Goal: Task Accomplishment & Management: Manage account settings

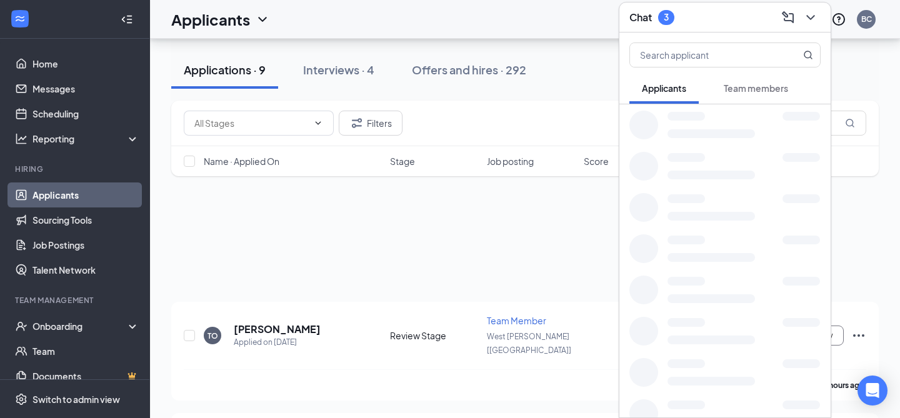
scroll to position [190, 0]
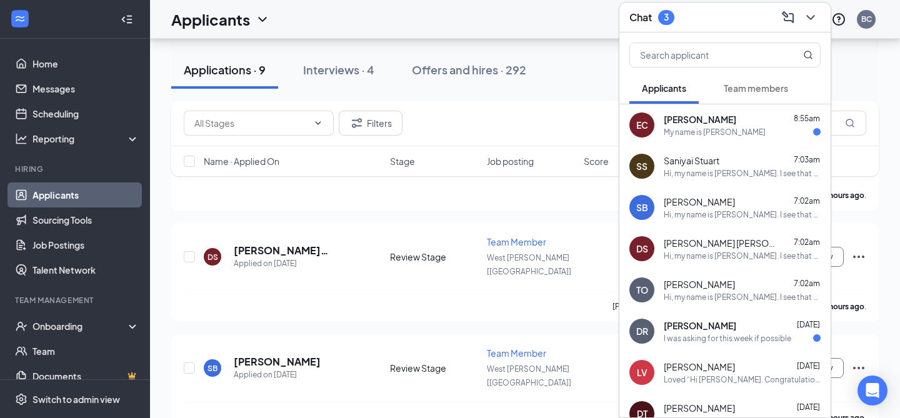
click at [711, 134] on div "My name is [PERSON_NAME]" at bounding box center [715, 132] width 102 height 11
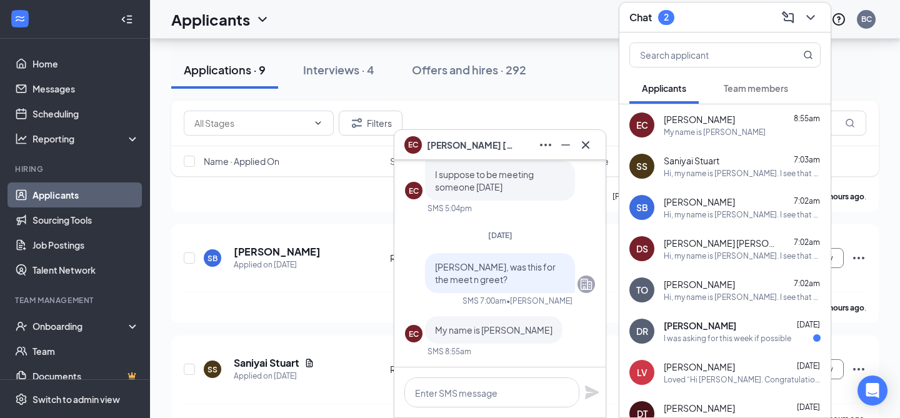
scroll to position [305, 0]
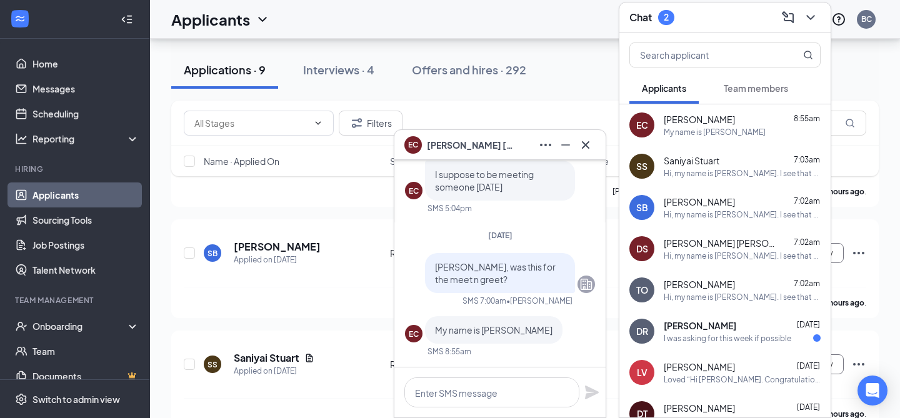
click at [723, 339] on div "I was asking for this week if possible" at bounding box center [728, 338] width 128 height 11
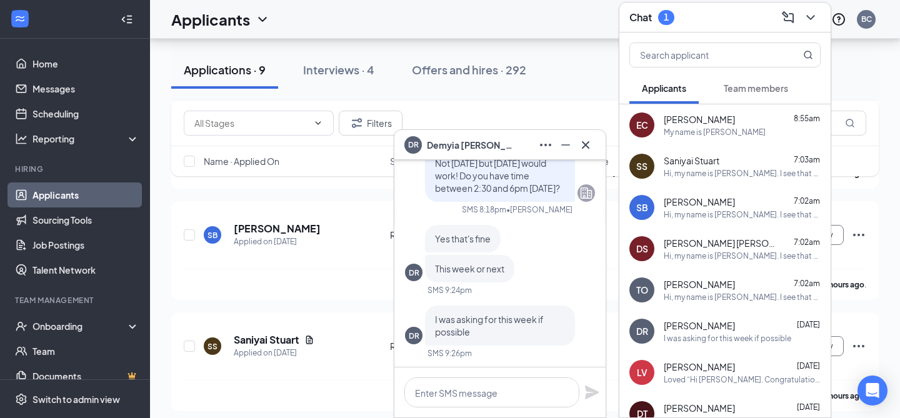
scroll to position [0, 0]
click at [521, 387] on textarea at bounding box center [491, 393] width 175 height 30
type textarea "Yes. It would be for [DATE]!"
click at [589, 393] on icon "Plane" at bounding box center [592, 393] width 14 height 14
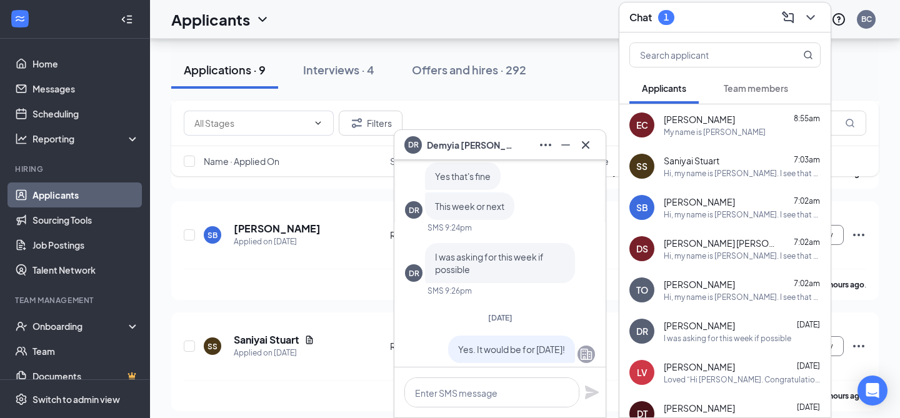
scroll to position [-56, 0]
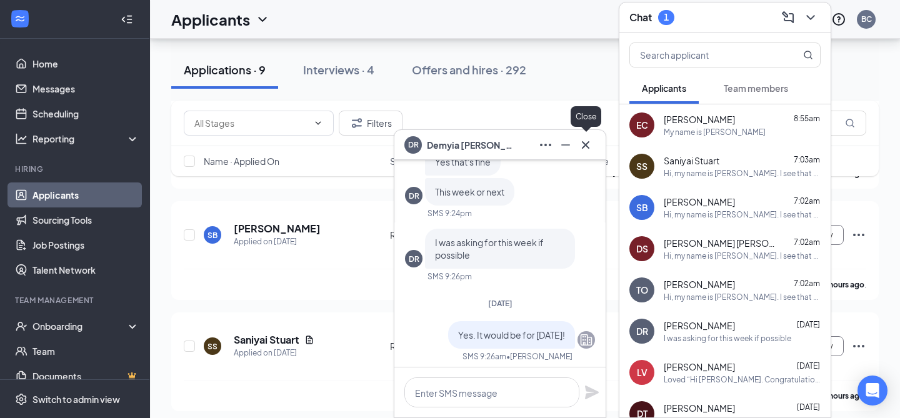
click at [589, 141] on icon "Cross" at bounding box center [585, 145] width 15 height 15
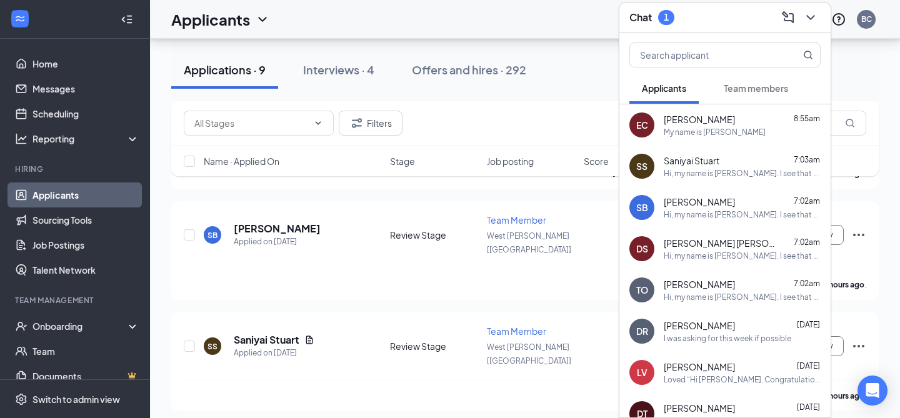
click at [744, 94] on div "Team members" at bounding box center [756, 88] width 64 height 13
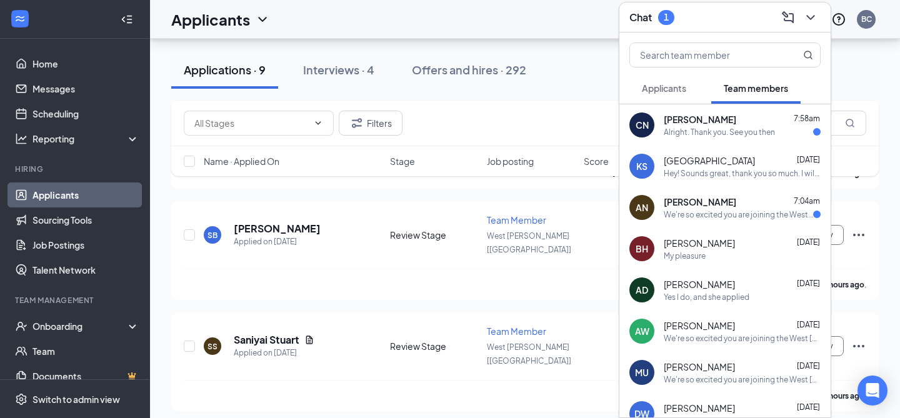
click at [733, 212] on div "We're so excited you are joining the West [PERSON_NAME] [LA] [DEMOGRAPHIC_DATA]…" at bounding box center [738, 214] width 149 height 11
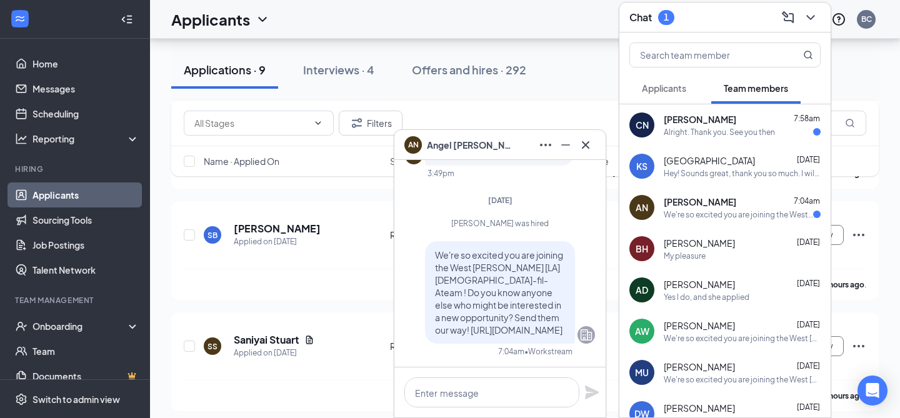
click at [734, 126] on div "[PERSON_NAME] 7:58am Alright. Thank you. See you then" at bounding box center [742, 125] width 157 height 24
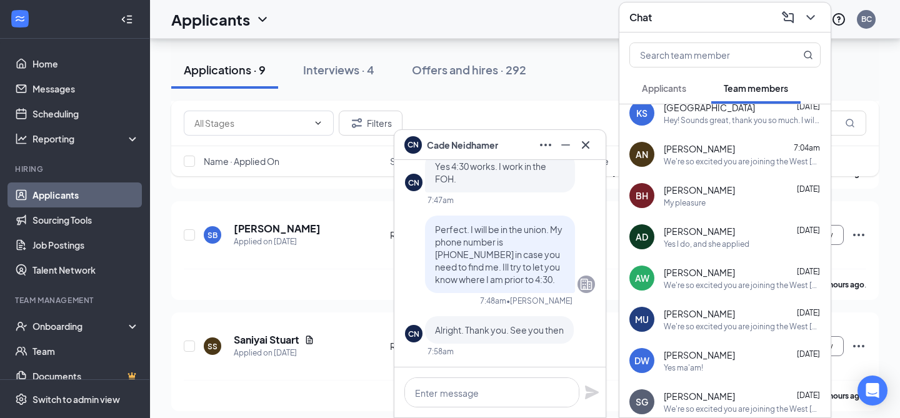
scroll to position [0, 0]
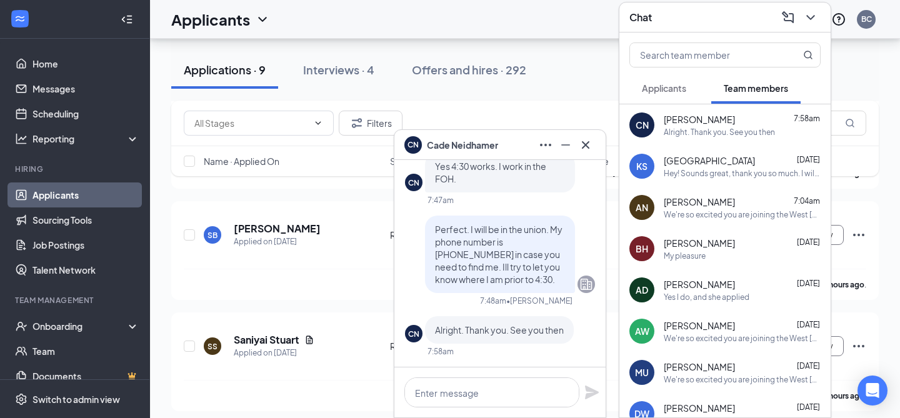
click at [675, 88] on span "Applicants" at bounding box center [664, 88] width 44 height 11
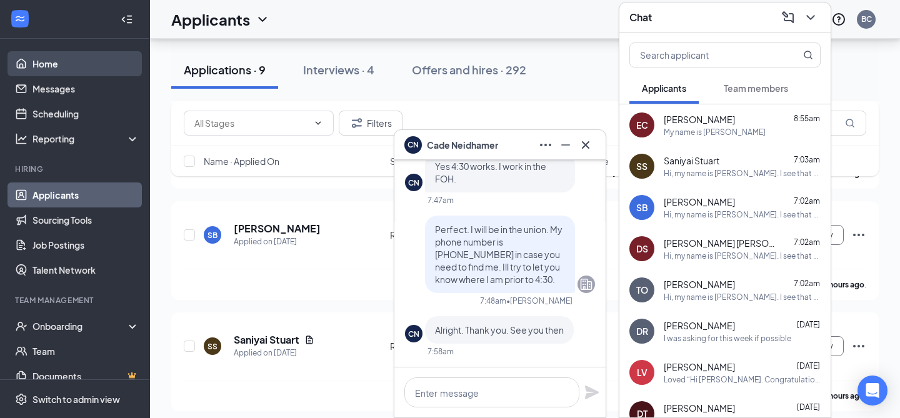
click at [56, 66] on link "Home" at bounding box center [86, 63] width 107 height 25
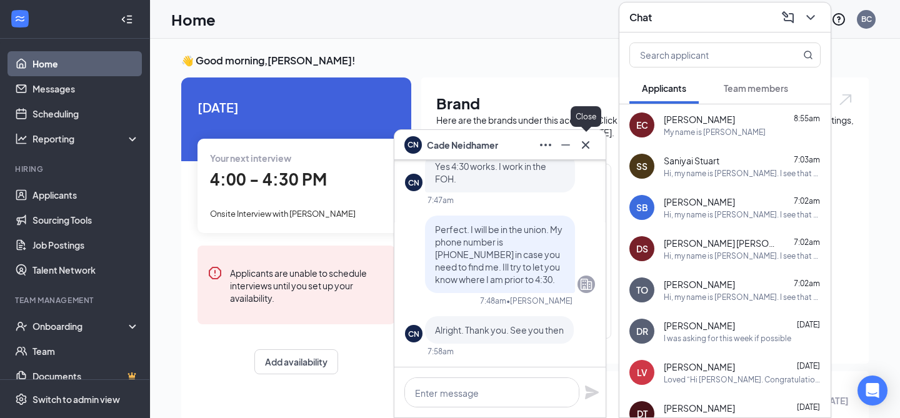
click at [589, 143] on icon "Cross" at bounding box center [585, 145] width 15 height 15
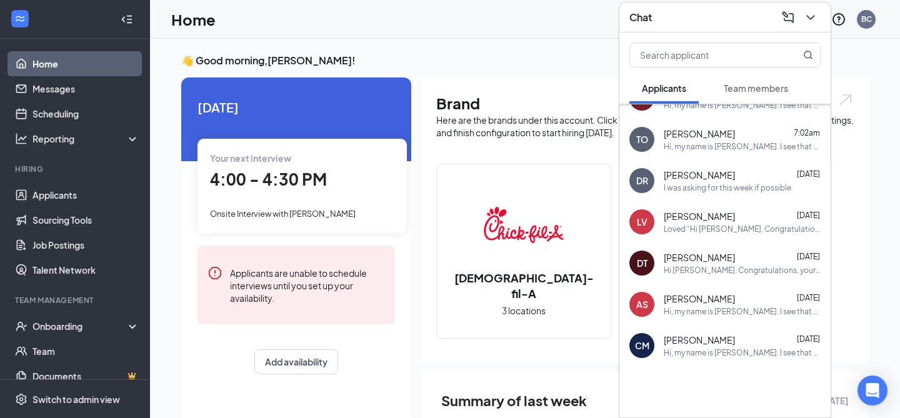
scroll to position [159, 0]
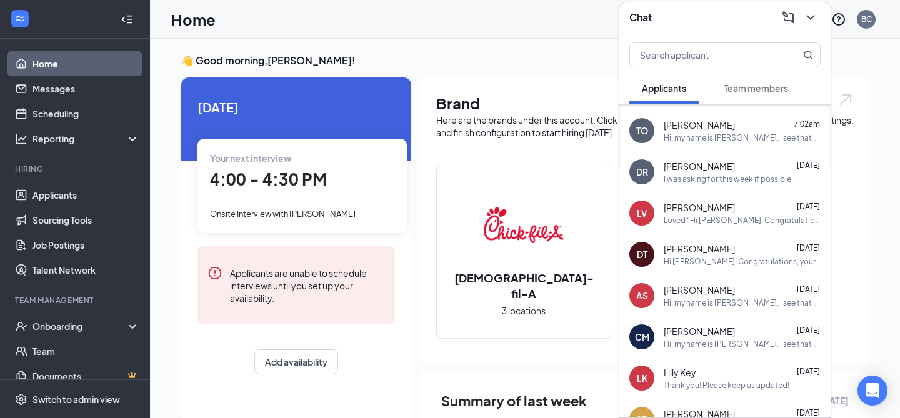
click at [730, 258] on div "Hi [PERSON_NAME]. Congratulations, your onsite interview with [DEMOGRAPHIC_DATA…" at bounding box center [742, 261] width 157 height 11
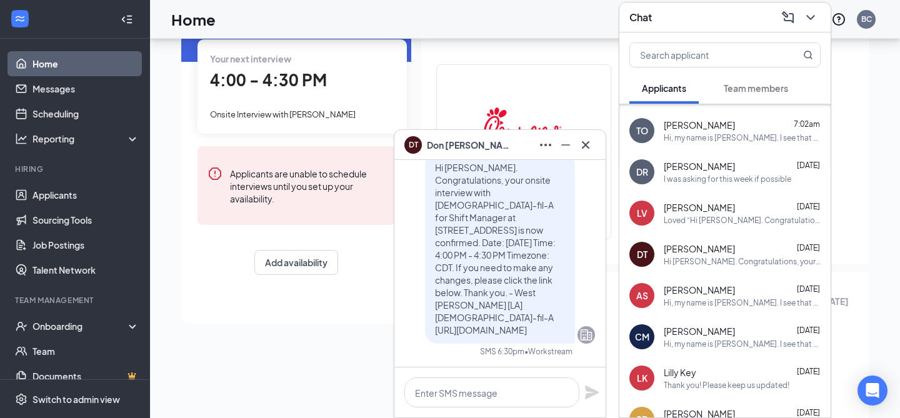
scroll to position [113, 0]
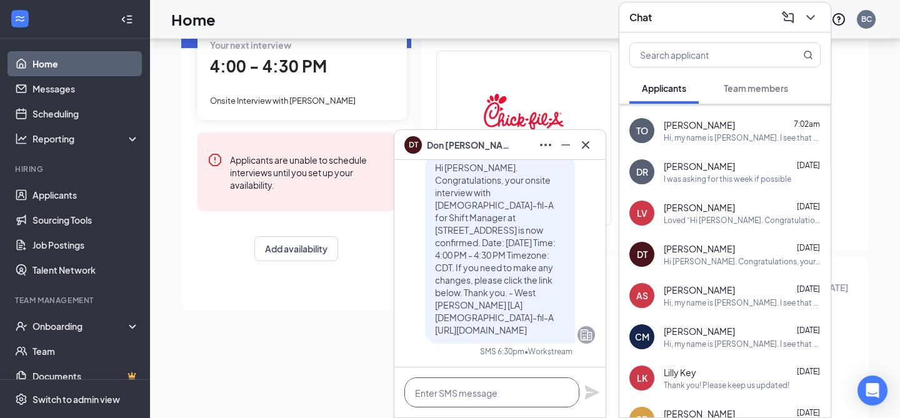
click at [495, 392] on textarea at bounding box center [491, 393] width 175 height 30
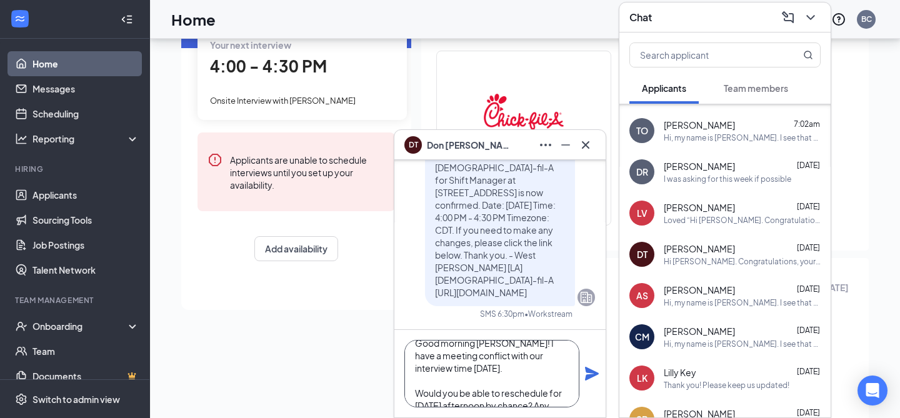
scroll to position [25, 0]
type textarea "Good morning [PERSON_NAME]! I have a meeting conflict with our interview time […"
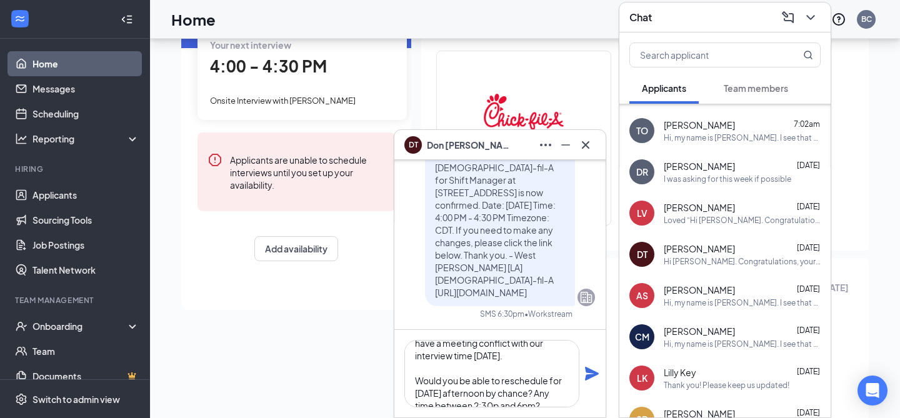
click at [593, 378] on icon "Plane" at bounding box center [591, 373] width 15 height 15
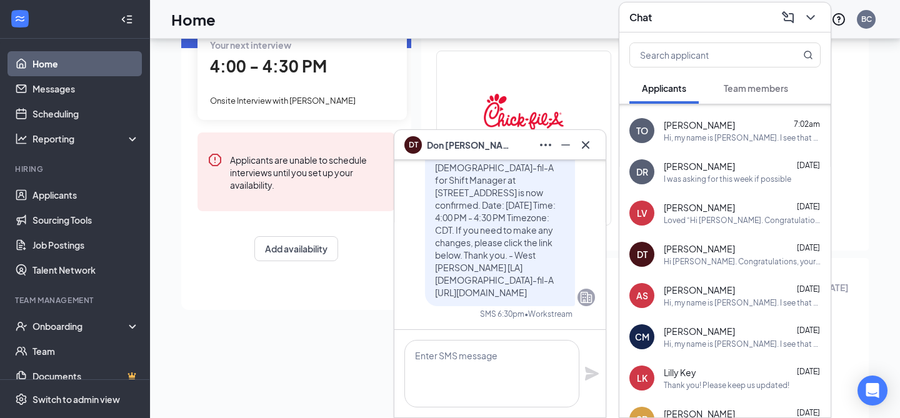
scroll to position [0, 0]
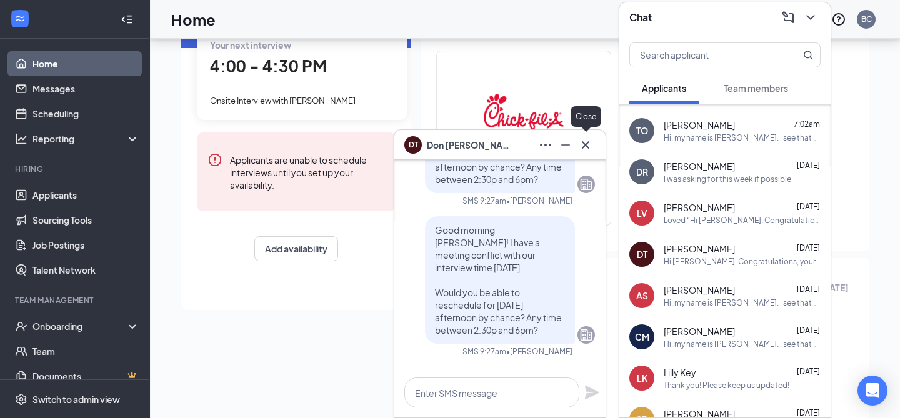
click at [593, 145] on icon "Cross" at bounding box center [585, 145] width 15 height 15
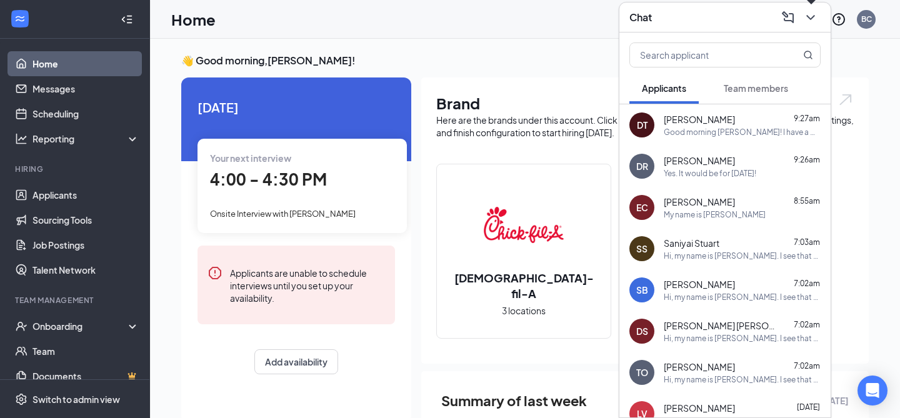
click at [806, 21] on icon "ChevronDown" at bounding box center [810, 17] width 15 height 15
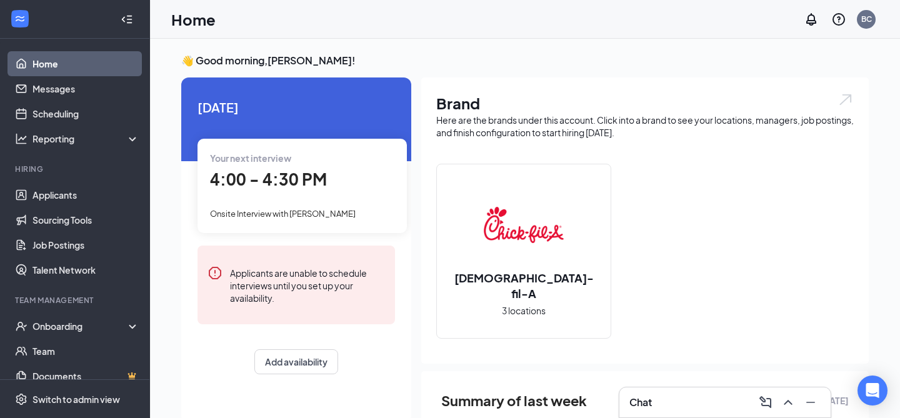
click at [291, 204] on div "Your next interview 4:00 - 4:30 PM Onsite Interview with [PERSON_NAME]" at bounding box center [302, 186] width 209 height 94
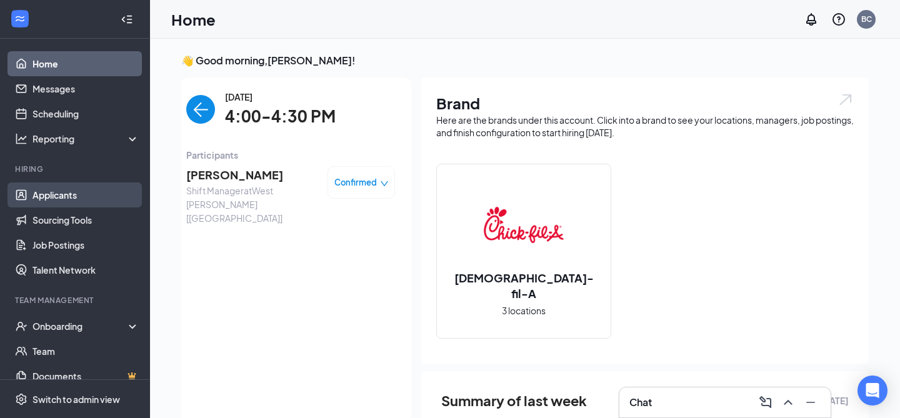
click at [62, 199] on link "Applicants" at bounding box center [86, 195] width 107 height 25
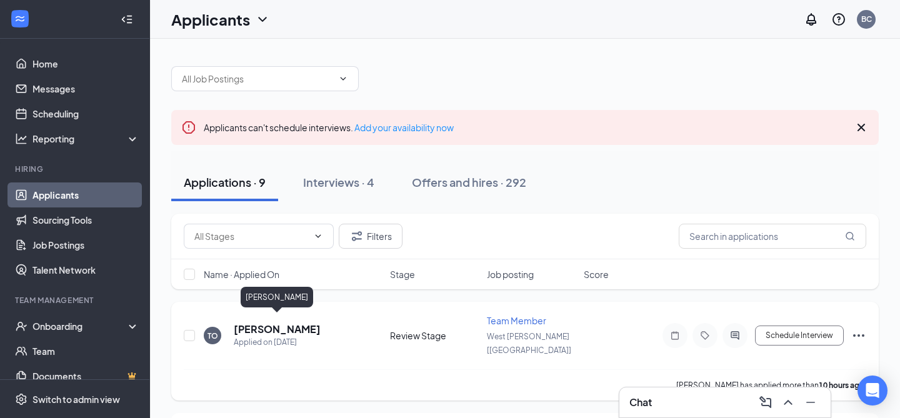
click at [270, 323] on h5 "[PERSON_NAME]" at bounding box center [277, 330] width 87 height 14
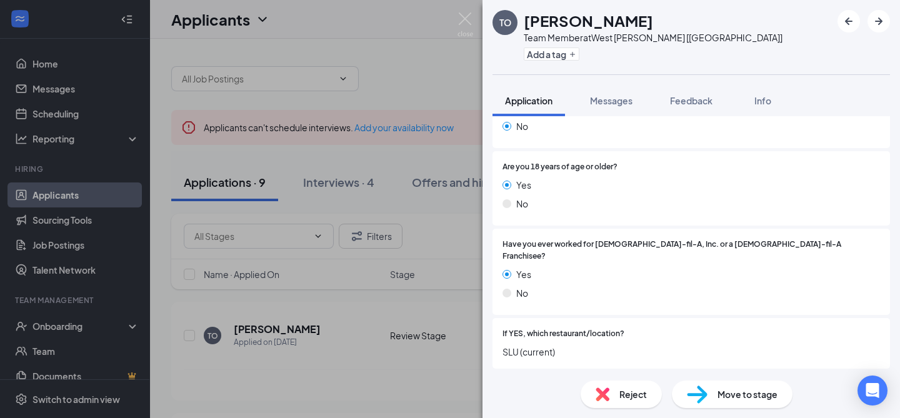
scroll to position [221, 0]
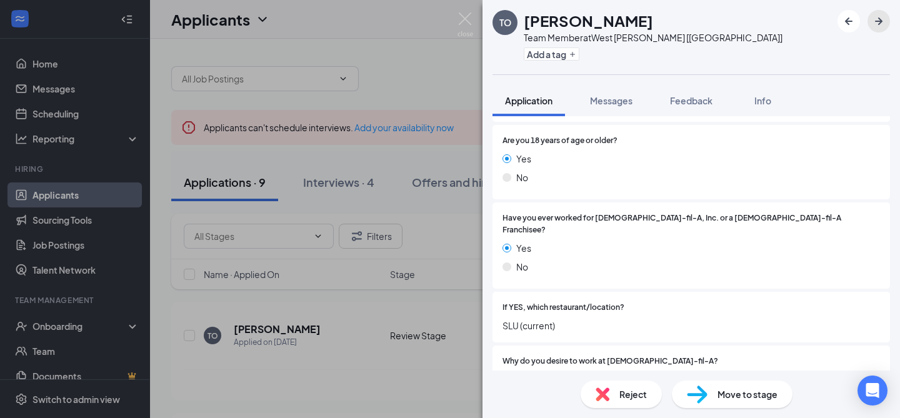
click at [882, 14] on icon "ArrowRight" at bounding box center [878, 21] width 15 height 15
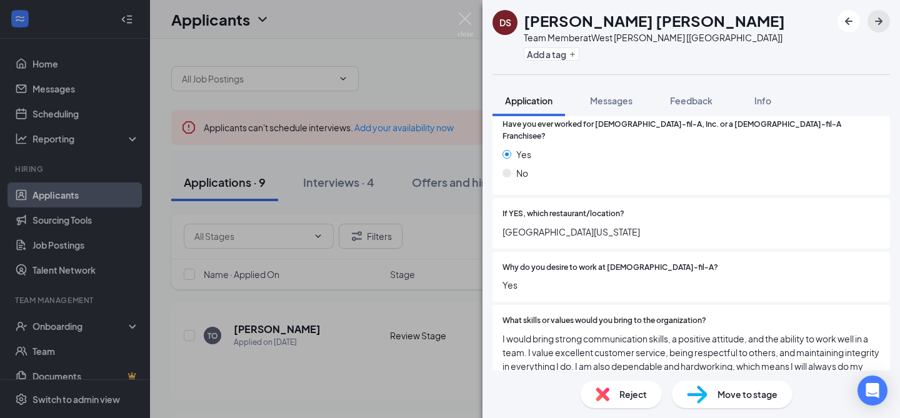
scroll to position [325, 0]
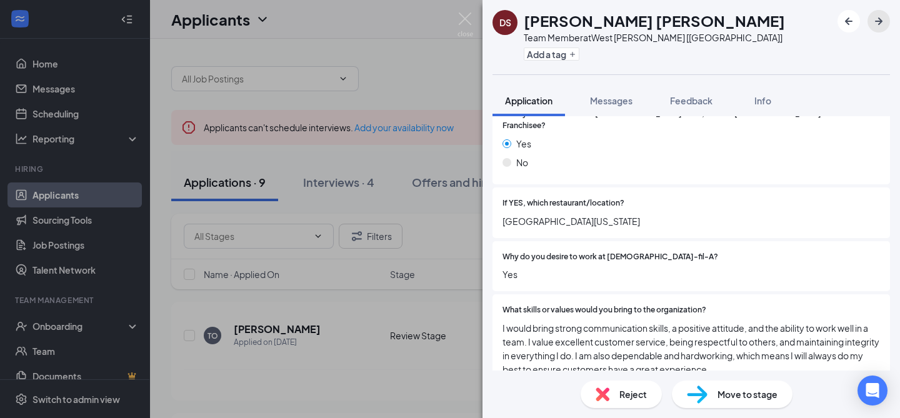
click at [876, 20] on icon "ArrowRight" at bounding box center [878, 21] width 15 height 15
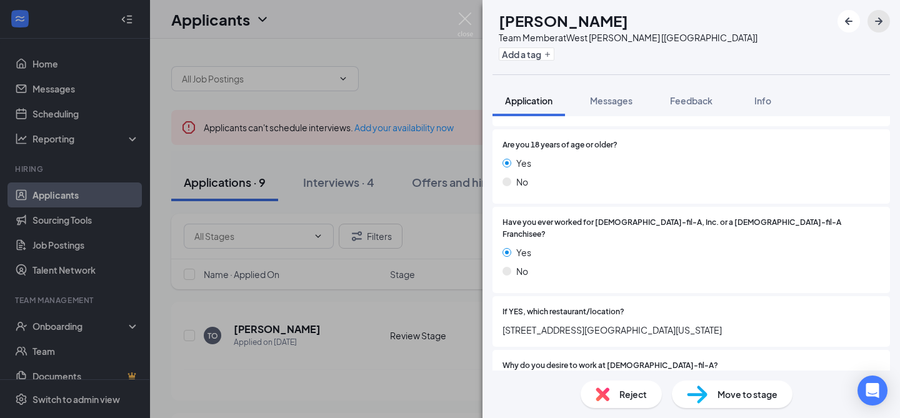
scroll to position [265, 0]
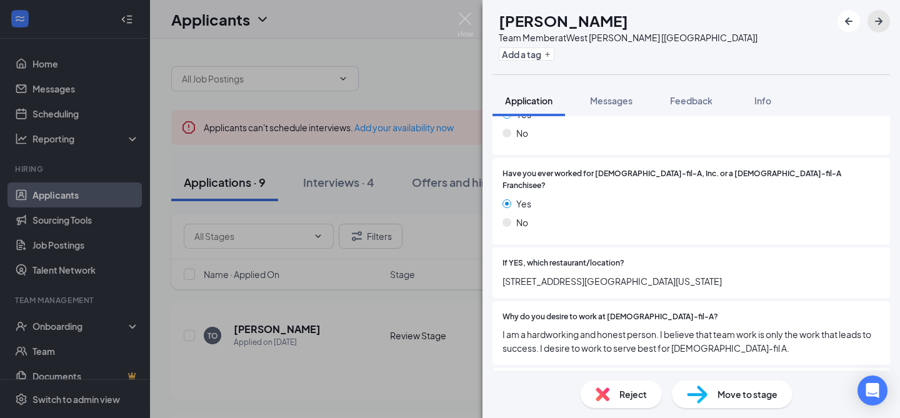
click at [876, 26] on icon "ArrowRight" at bounding box center [878, 21] width 15 height 15
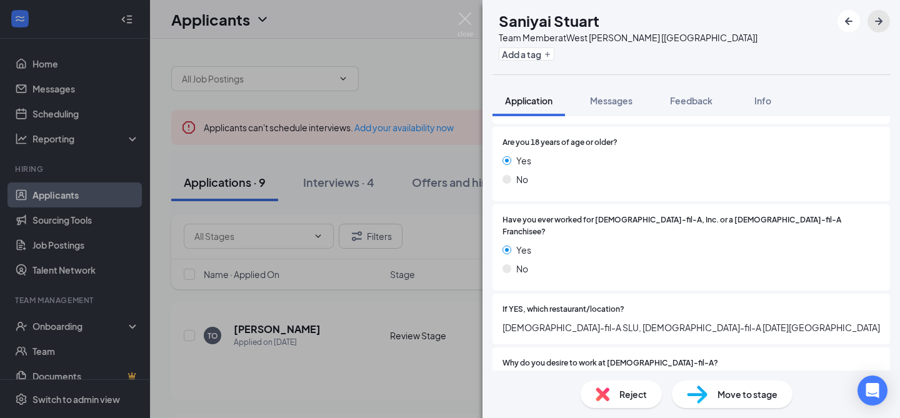
scroll to position [221, 0]
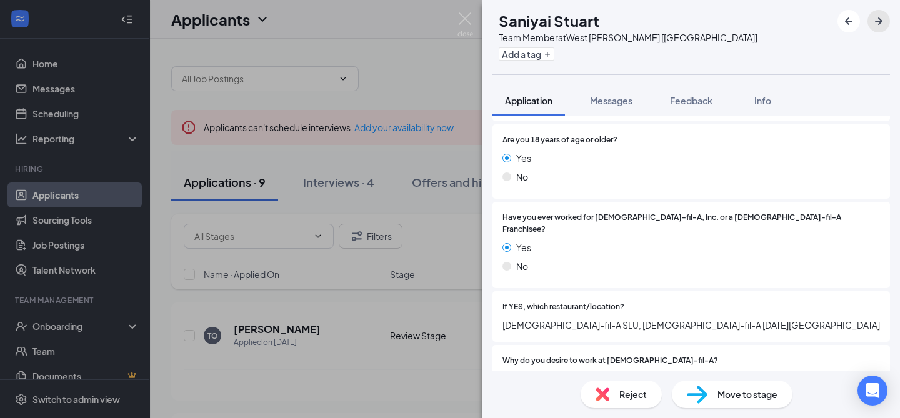
click at [874, 19] on icon "ArrowRight" at bounding box center [878, 21] width 15 height 15
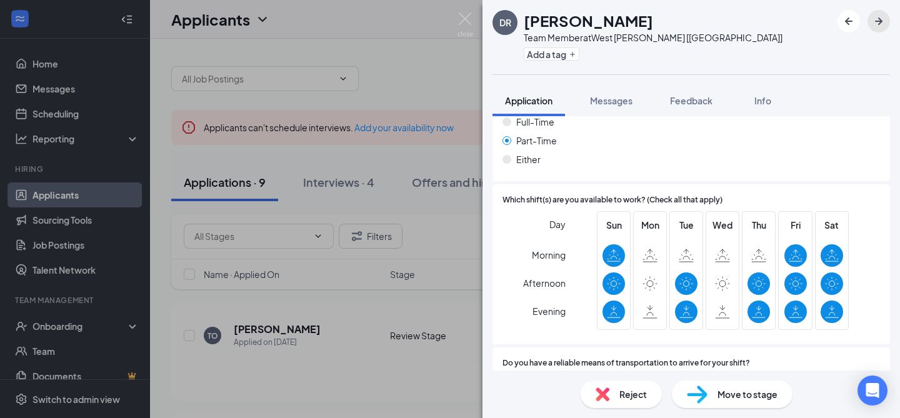
scroll to position [865, 0]
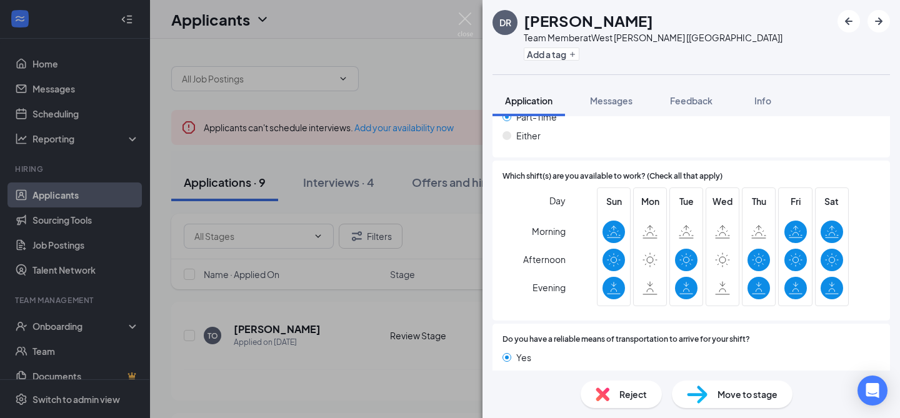
click at [636, 394] on span "Reject" at bounding box center [634, 395] width 28 height 14
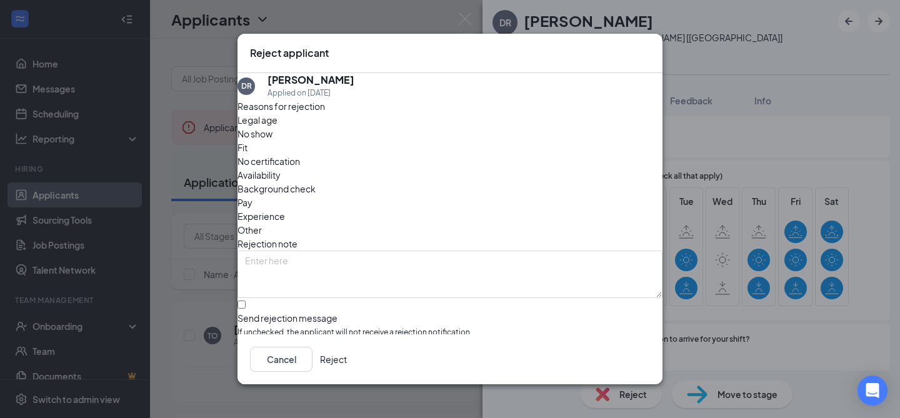
click at [654, 54] on icon "Cross" at bounding box center [658, 54] width 8 height 8
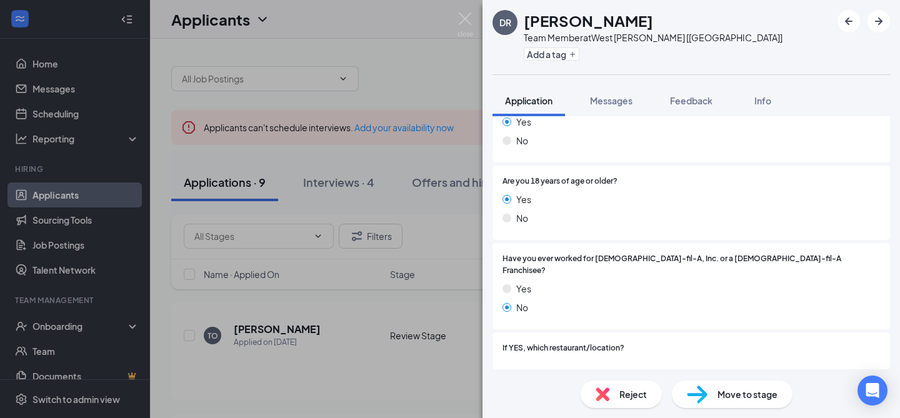
scroll to position [129, 0]
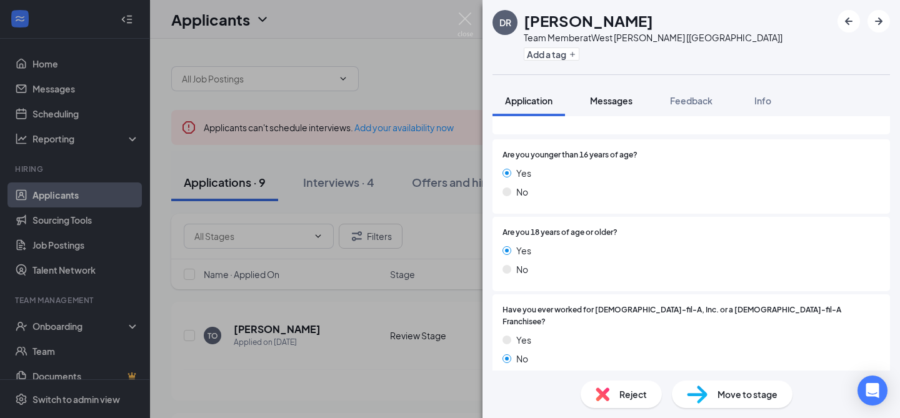
click at [597, 96] on span "Messages" at bounding box center [611, 100] width 43 height 11
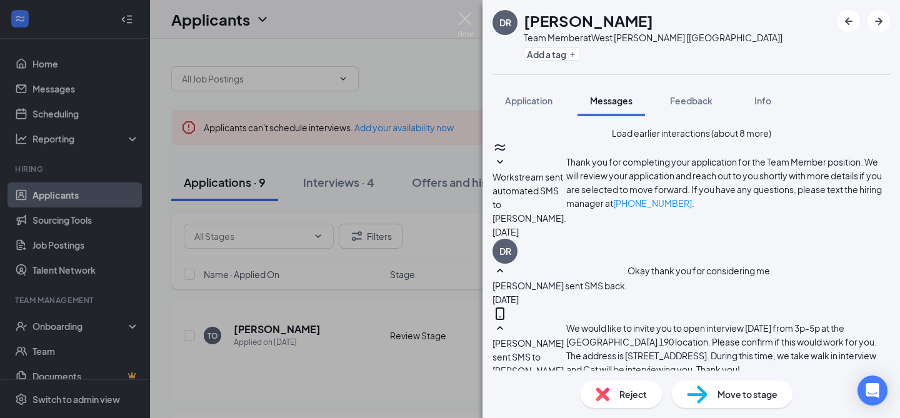
scroll to position [751, 0]
click at [464, 25] on img at bounding box center [466, 25] width 16 height 24
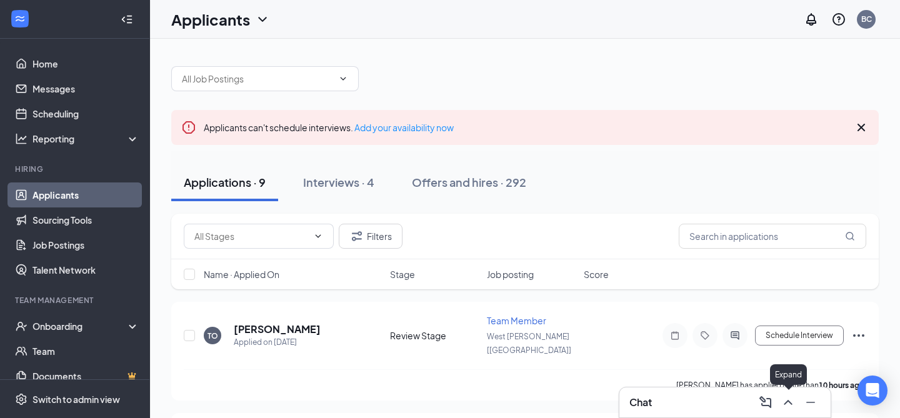
click at [786, 401] on icon "ChevronUp" at bounding box center [788, 402] width 15 height 15
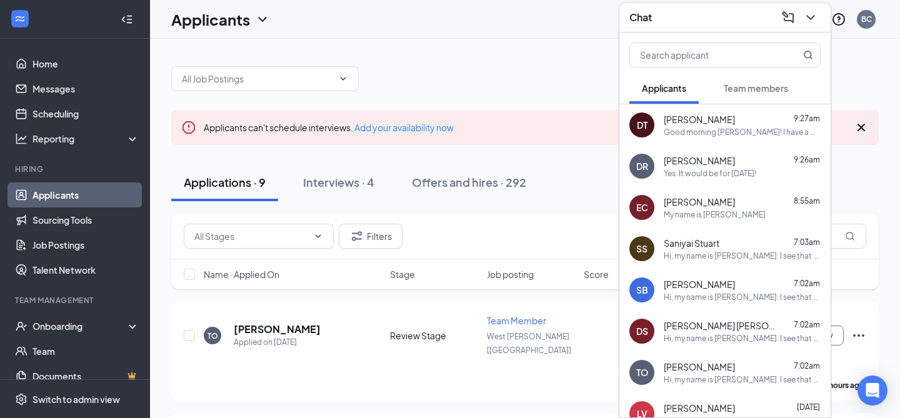
click at [735, 121] on div "[PERSON_NAME] 9:27am" at bounding box center [742, 119] width 157 height 13
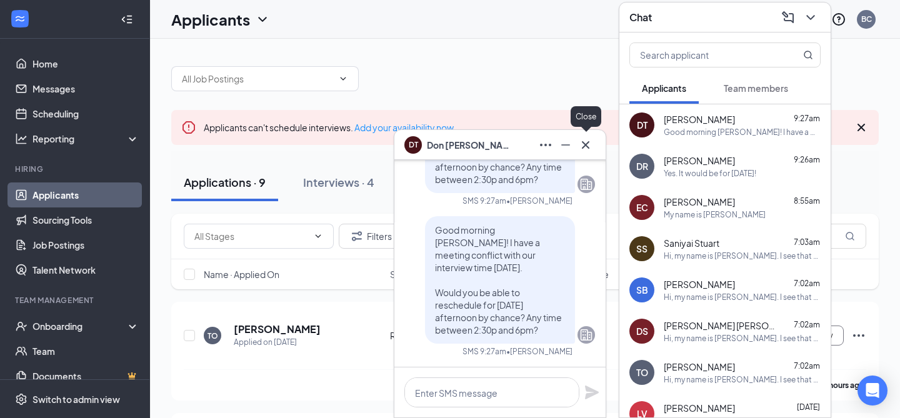
click at [586, 143] on icon "Cross" at bounding box center [585, 145] width 15 height 15
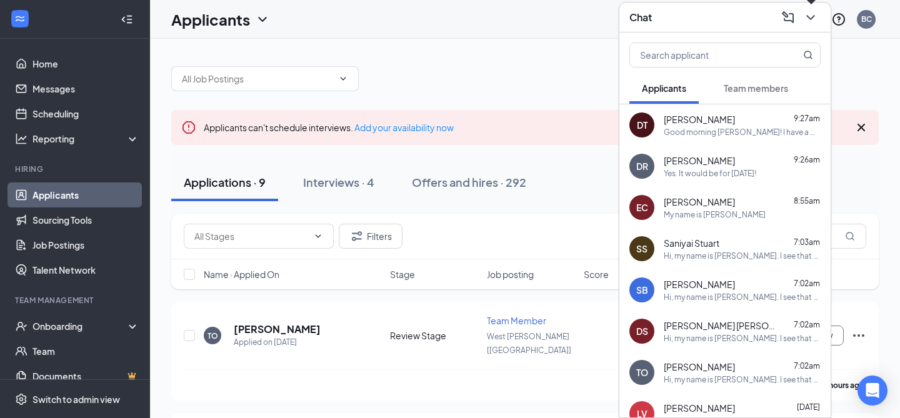
click at [811, 15] on icon "ChevronDown" at bounding box center [810, 17] width 15 height 15
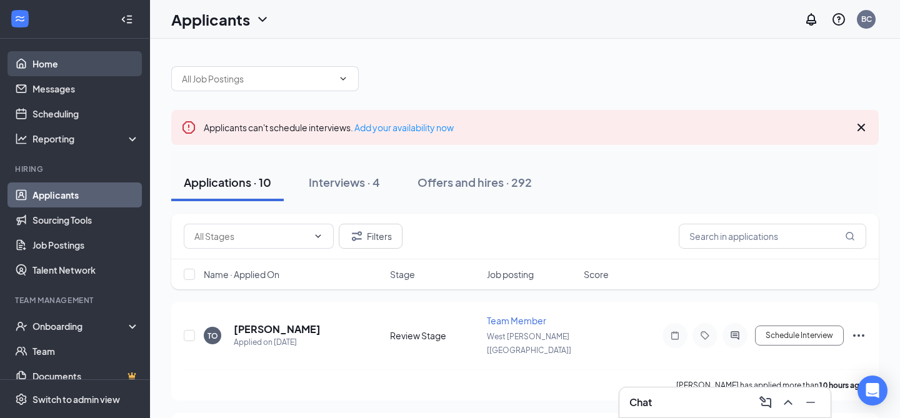
click at [46, 67] on link "Home" at bounding box center [86, 63] width 107 height 25
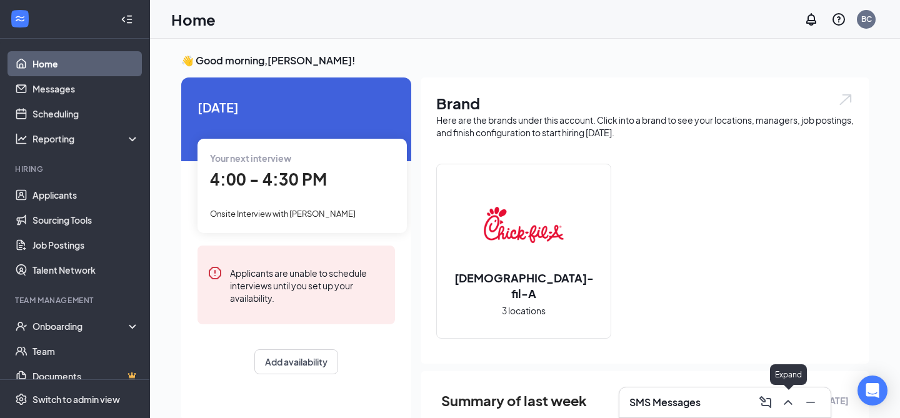
click at [788, 405] on icon "ChevronUp" at bounding box center [788, 402] width 15 height 15
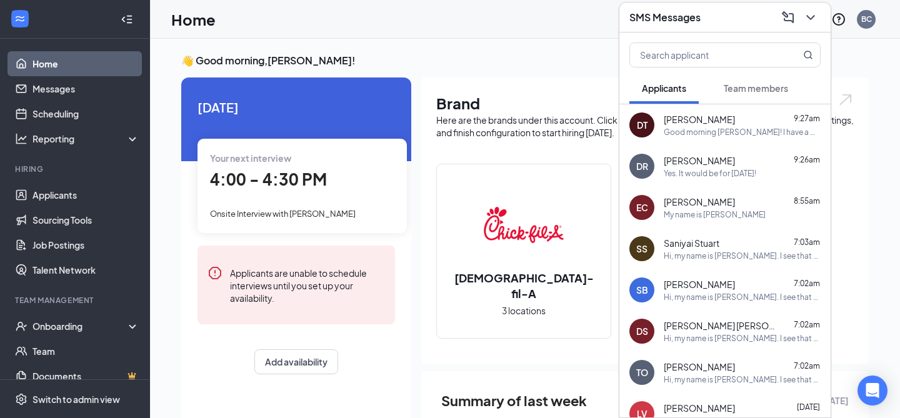
click at [748, 122] on div "[PERSON_NAME] 9:27am" at bounding box center [742, 119] width 157 height 13
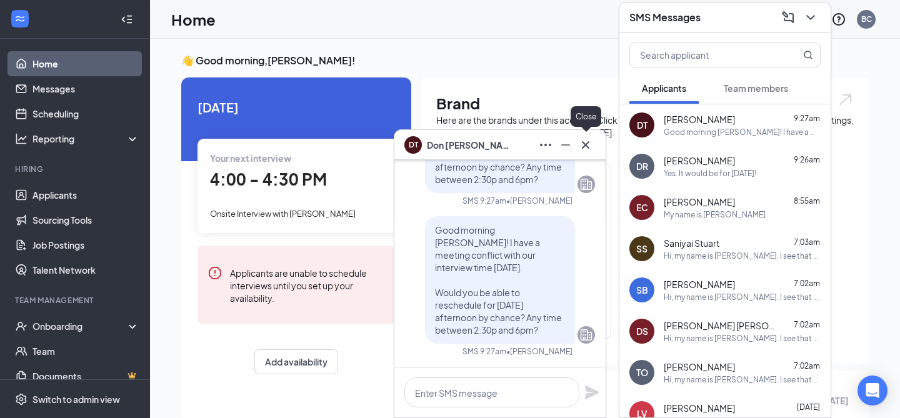
click at [582, 146] on icon "Cross" at bounding box center [585, 145] width 15 height 15
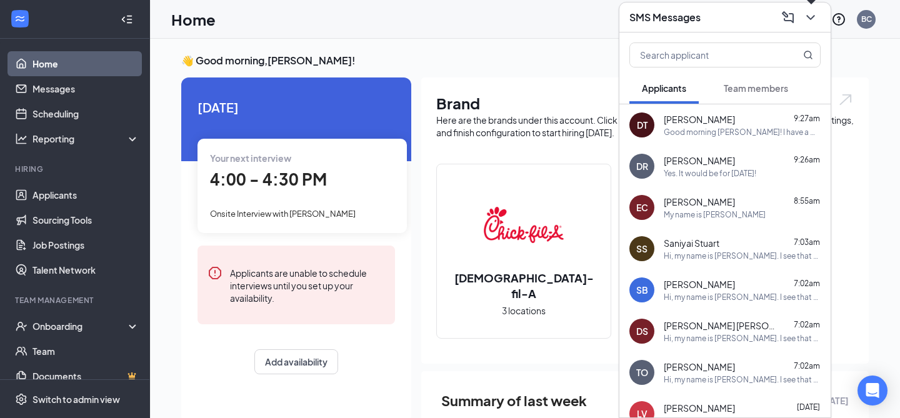
click at [809, 19] on icon "ChevronDown" at bounding box center [810, 17] width 15 height 15
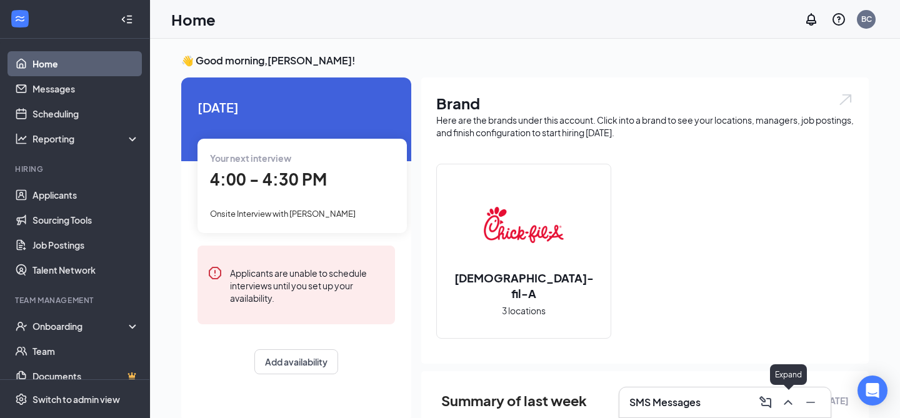
click at [785, 402] on icon "ChevronUp" at bounding box center [788, 402] width 15 height 15
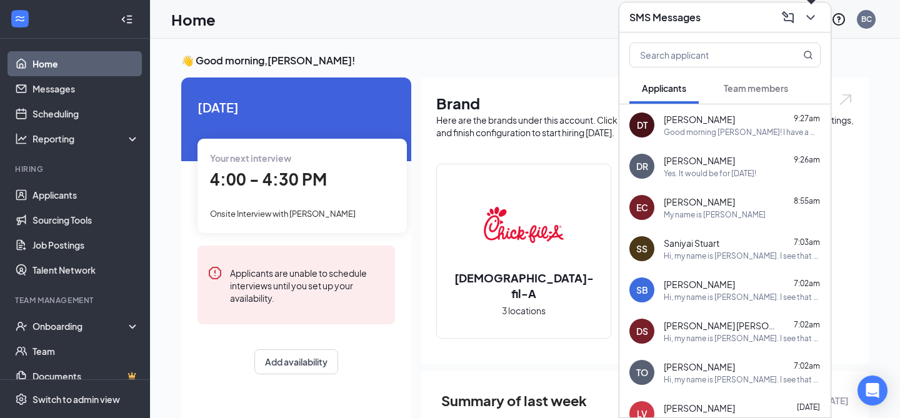
click at [816, 12] on icon "ChevronDown" at bounding box center [810, 17] width 15 height 15
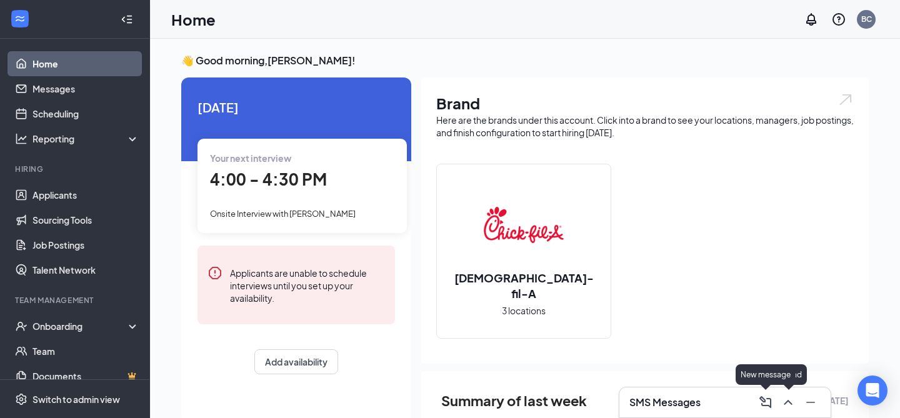
click at [793, 405] on icon "ChevronUp" at bounding box center [788, 402] width 15 height 15
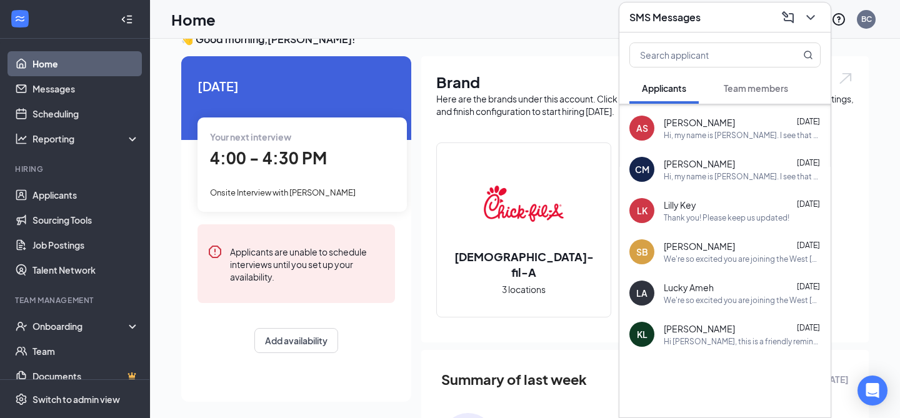
scroll to position [24, 0]
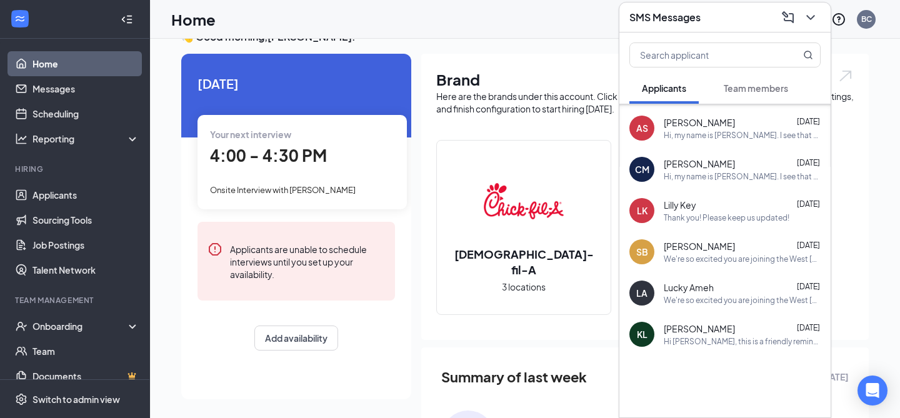
click at [723, 339] on div "Hi [PERSON_NAME], this is a friendly reminder. Your interview with [DEMOGRAPHIC…" at bounding box center [742, 341] width 157 height 11
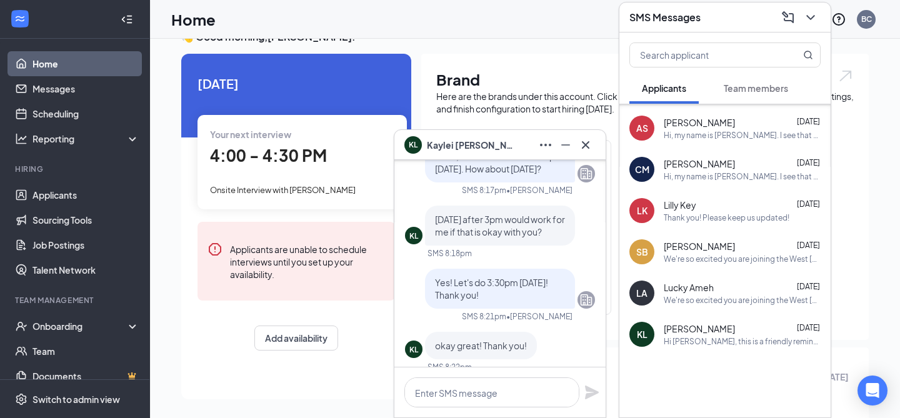
scroll to position [-1146, 0]
click at [579, 151] on icon "Cross" at bounding box center [585, 145] width 15 height 15
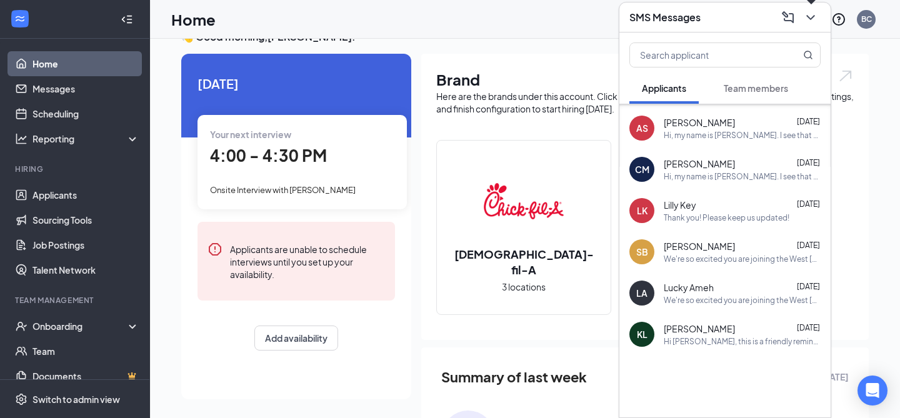
click at [813, 16] on icon "ChevronDown" at bounding box center [810, 17] width 8 height 5
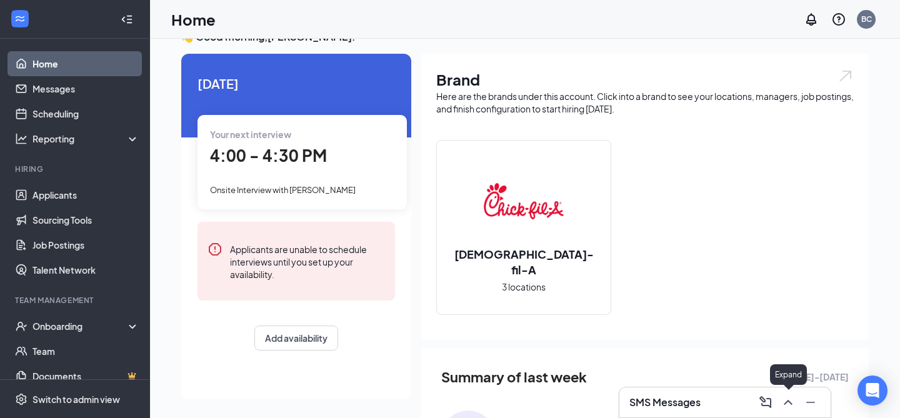
click at [791, 403] on icon "ChevronUp" at bounding box center [788, 402] width 15 height 15
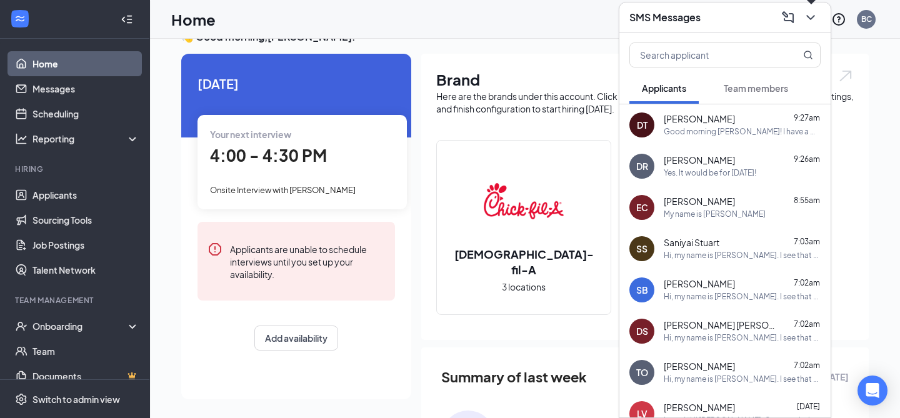
click at [811, 23] on icon "ChevronDown" at bounding box center [810, 17] width 15 height 15
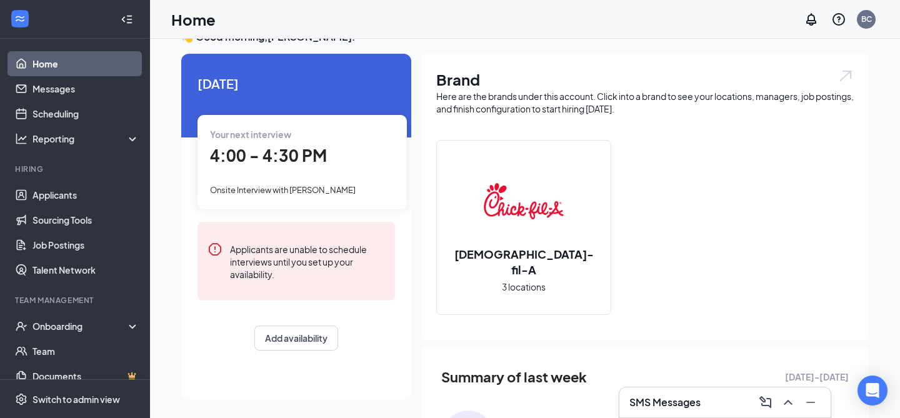
click at [313, 157] on span "4:00 - 4:30 PM" at bounding box center [268, 155] width 117 height 21
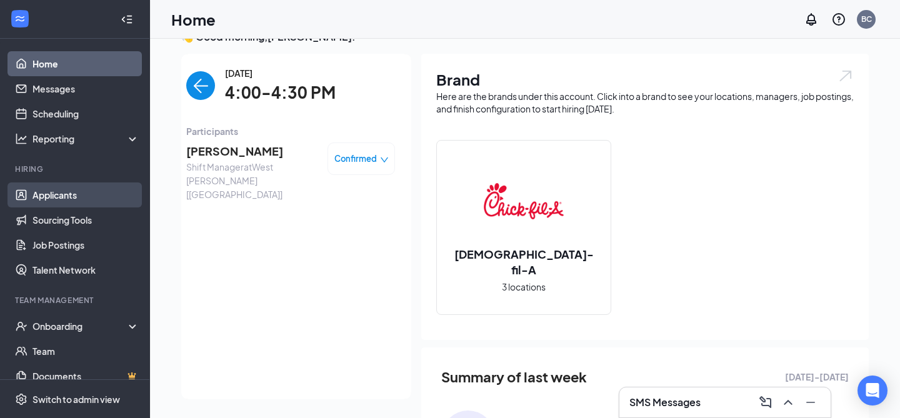
click at [63, 194] on link "Applicants" at bounding box center [86, 195] width 107 height 25
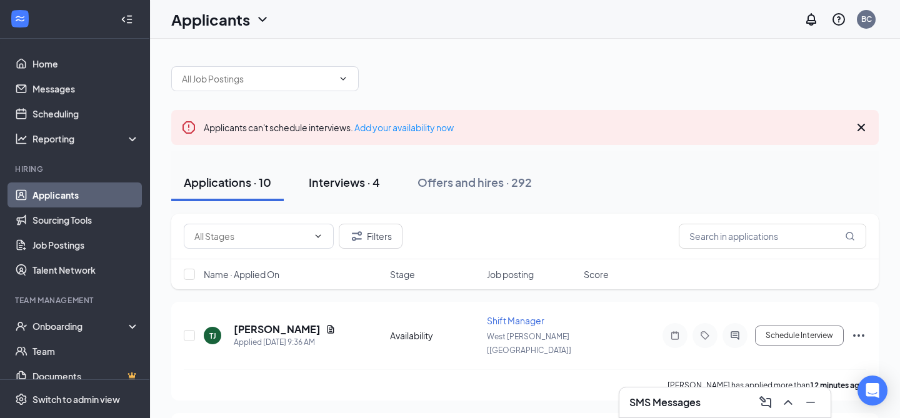
click at [361, 184] on div "Interviews · 4" at bounding box center [344, 182] width 71 height 16
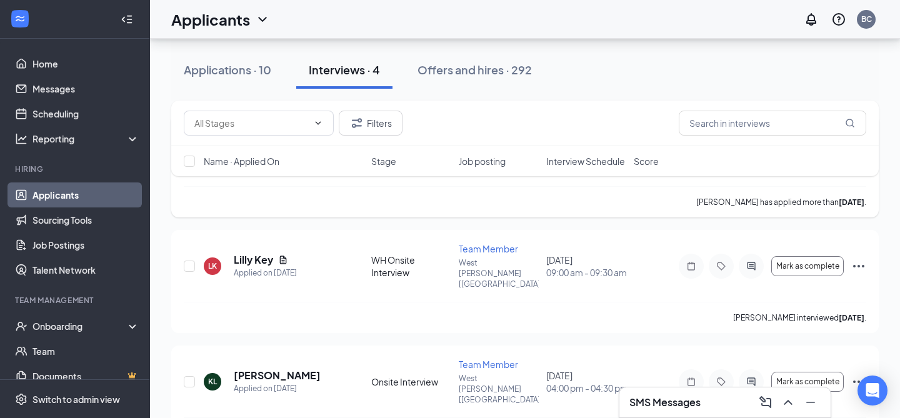
scroll to position [311, 0]
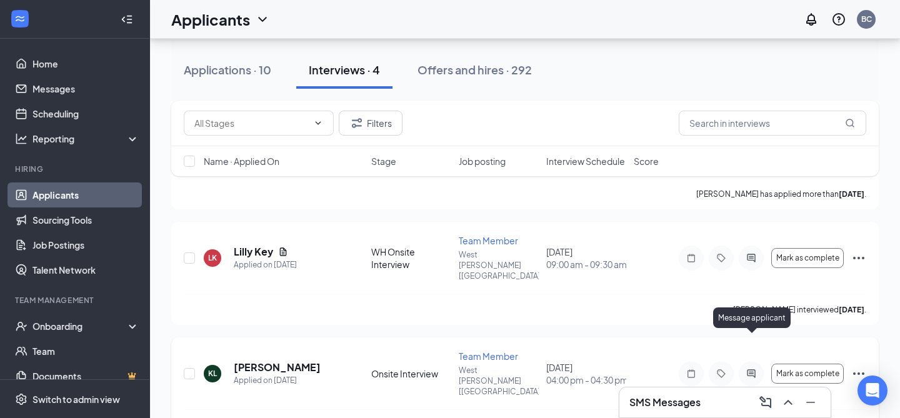
click at [749, 369] on icon "ActiveChat" at bounding box center [751, 373] width 8 height 8
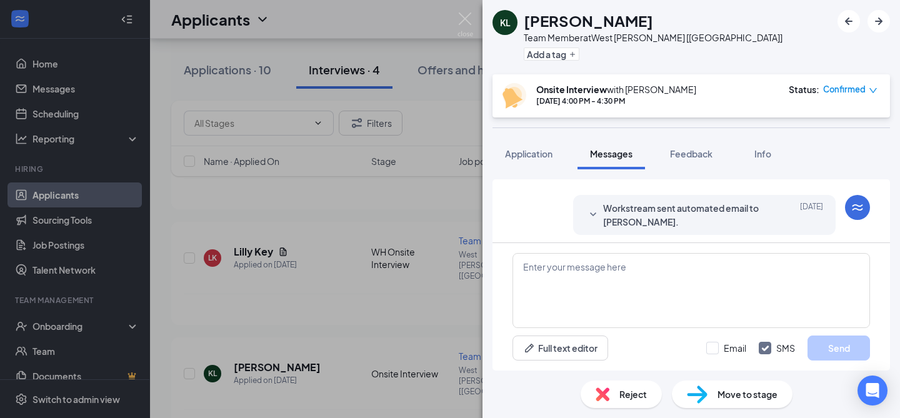
scroll to position [424, 0]
click at [685, 266] on textarea at bounding box center [692, 290] width 358 height 75
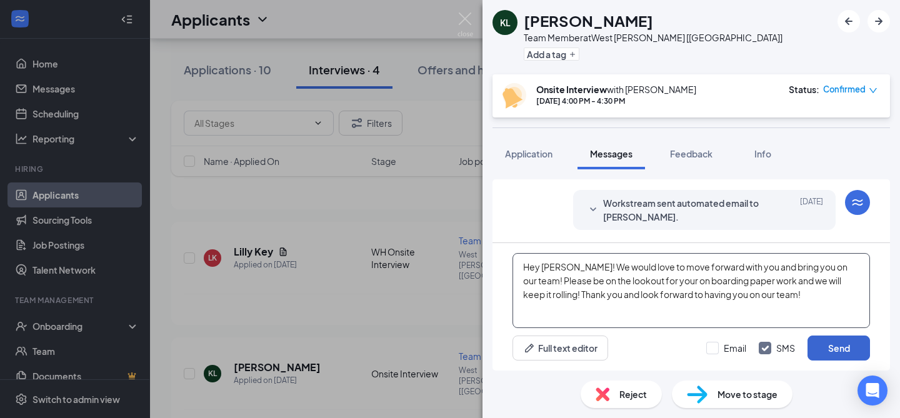
type textarea "Hey Kaylei! We would love to move forward with you and bring you on our team! P…"
click at [828, 348] on button "Send" at bounding box center [839, 348] width 63 height 25
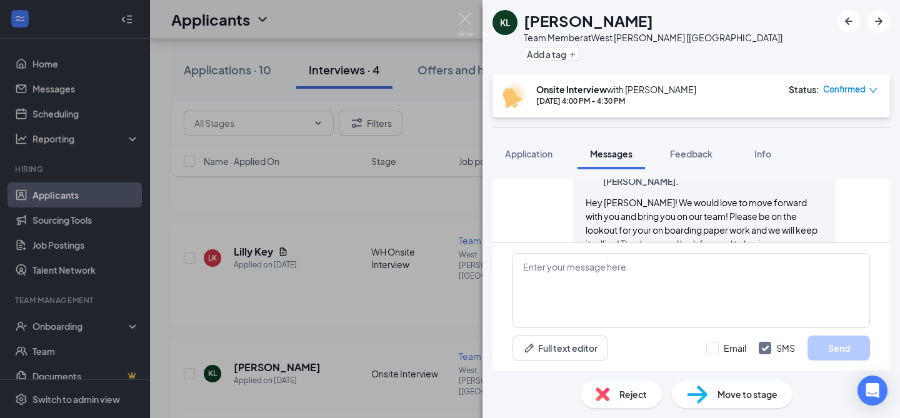
scroll to position [533, 0]
click at [466, 19] on img at bounding box center [466, 25] width 16 height 24
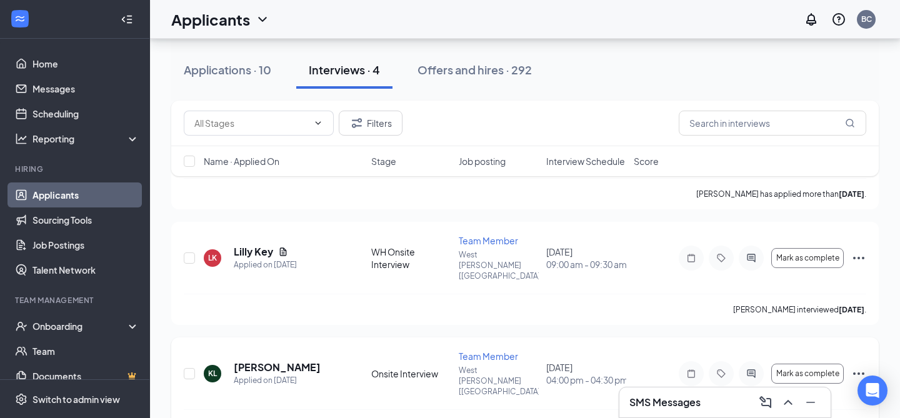
click at [855, 373] on icon "Ellipses" at bounding box center [858, 374] width 11 height 3
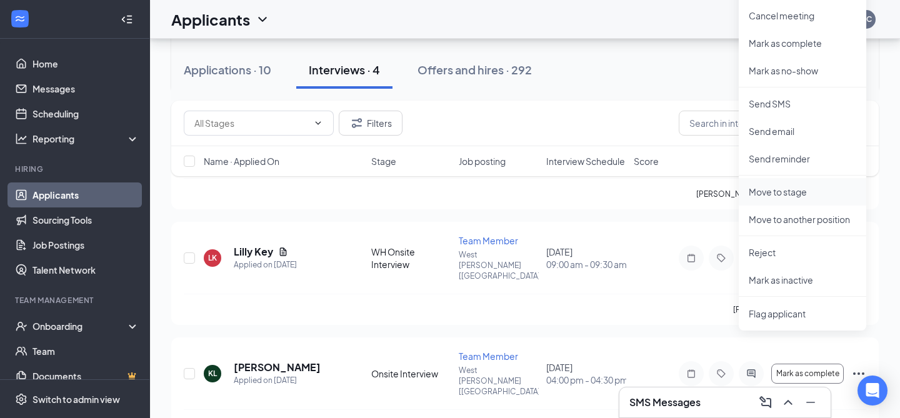
click at [783, 189] on p "Move to stage" at bounding box center [803, 192] width 108 height 13
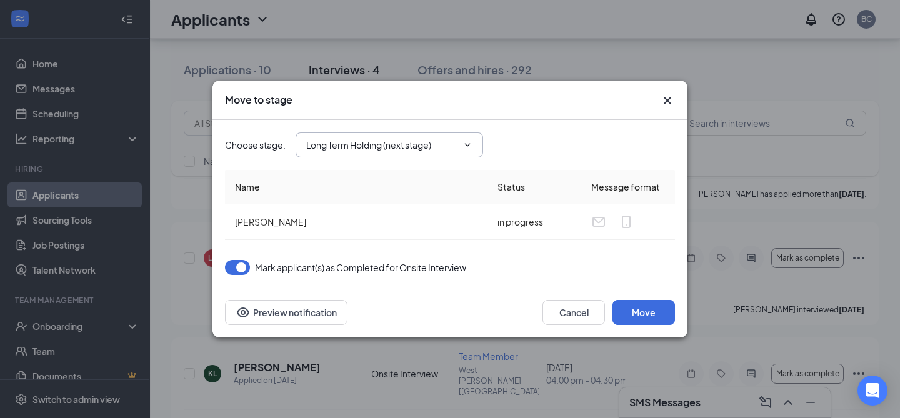
click at [448, 153] on span "Long Term Holding (next stage)" at bounding box center [390, 145] width 188 height 25
click at [365, 145] on input "Long Term Holding (next stage)" at bounding box center [381, 145] width 151 height 14
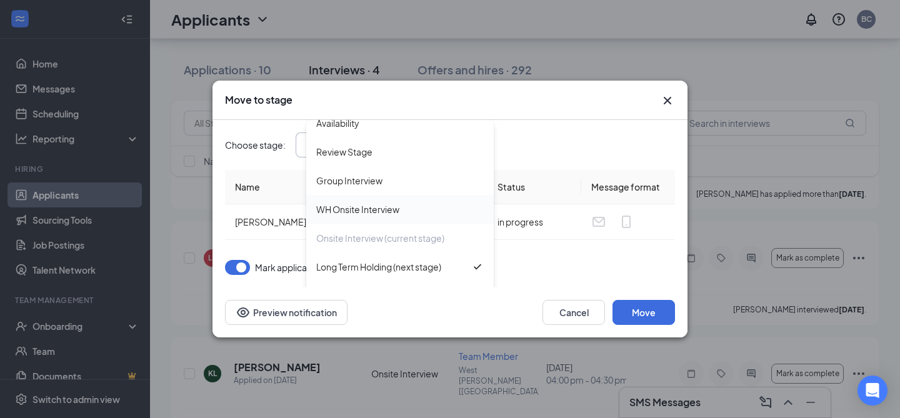
scroll to position [71, 0]
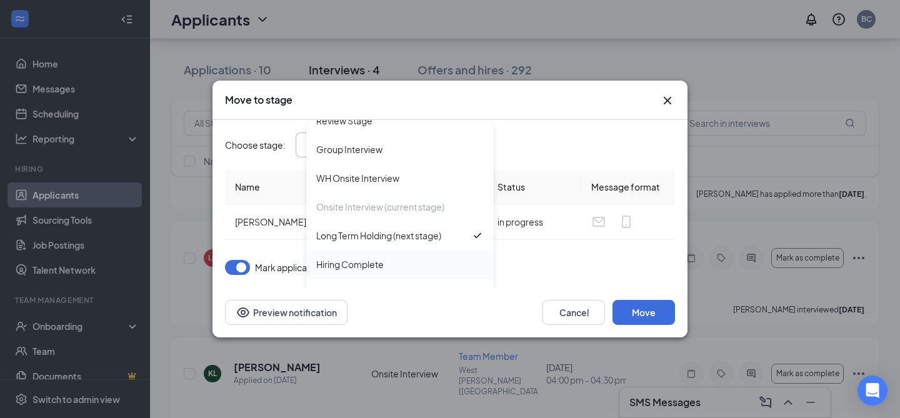
click at [365, 261] on div "Hiring Complete" at bounding box center [350, 265] width 68 height 14
type input "Hiring Complete"
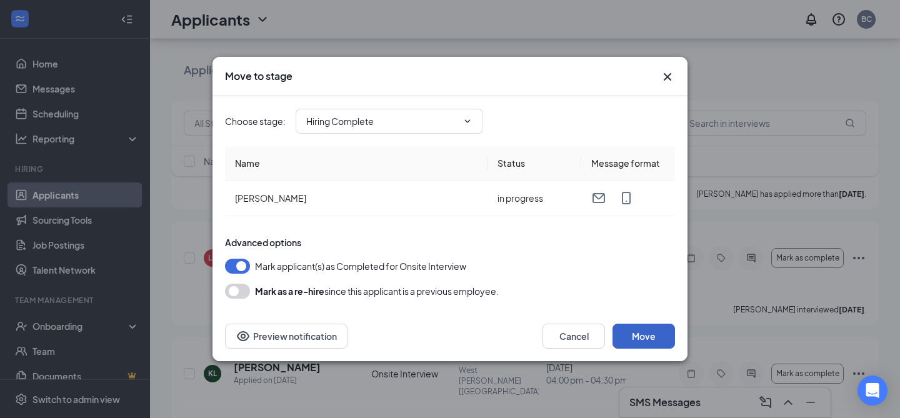
click at [638, 329] on button "Move" at bounding box center [644, 336] width 63 height 25
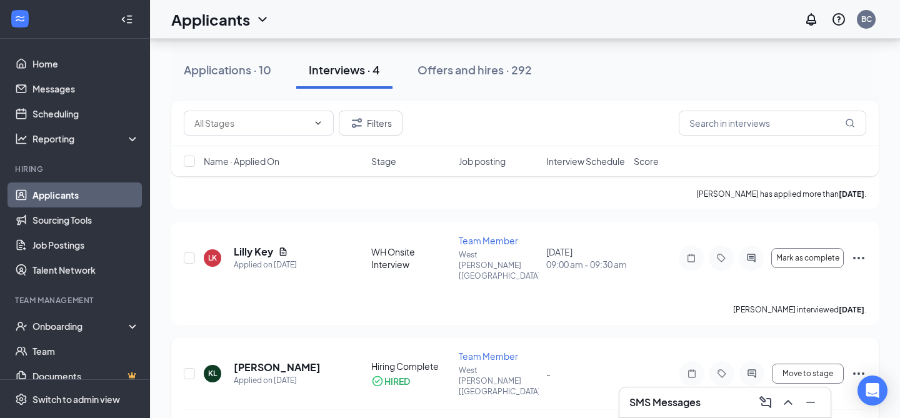
scroll to position [301, 0]
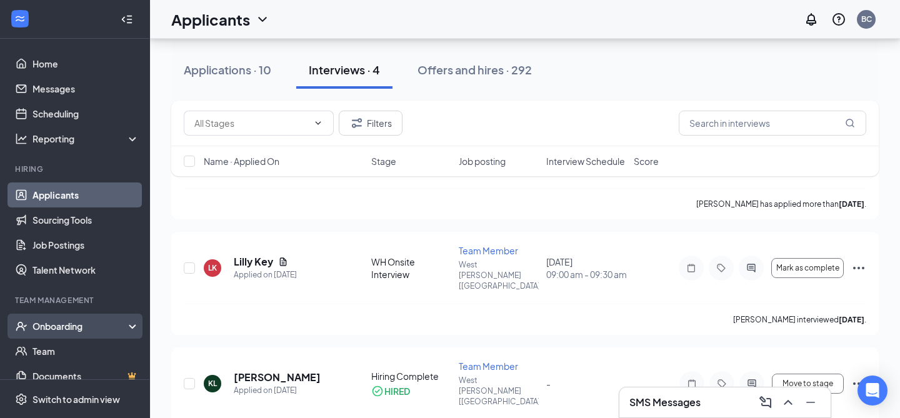
click at [76, 329] on div "Onboarding" at bounding box center [81, 326] width 96 height 13
click at [74, 346] on link "Overview" at bounding box center [86, 351] width 107 height 25
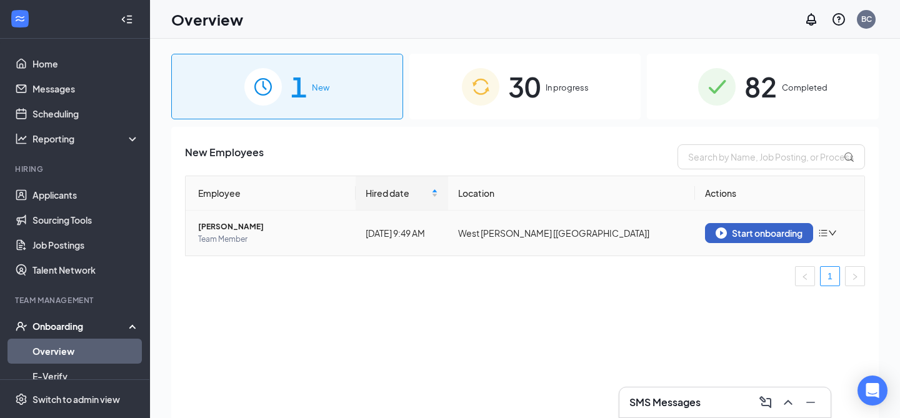
click at [774, 234] on div "Start onboarding" at bounding box center [759, 233] width 87 height 11
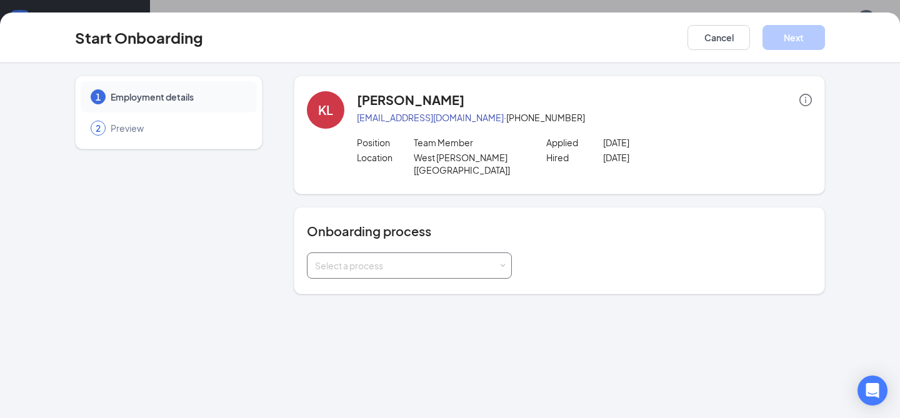
click at [476, 259] on div "Select a process" at bounding box center [406, 265] width 183 height 13
click at [446, 304] on li "Onboarding a Minor." at bounding box center [409, 302] width 205 height 23
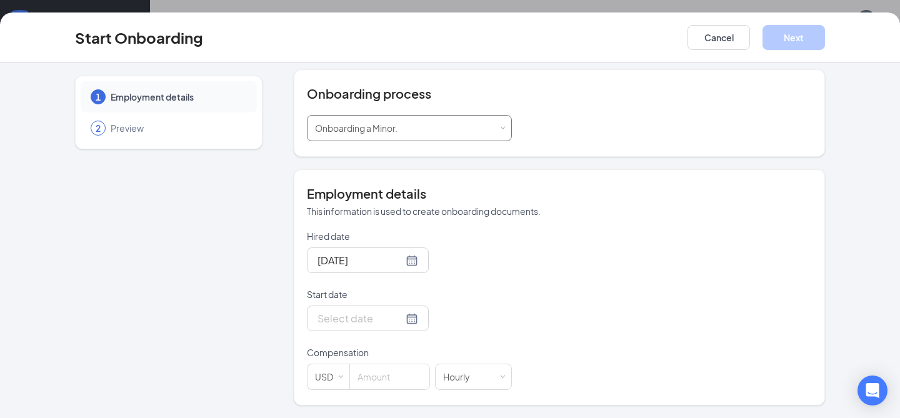
scroll to position [125, 0]
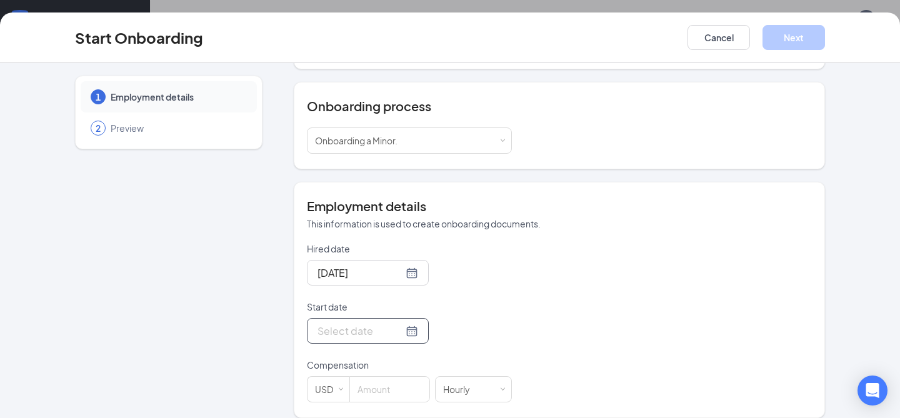
click at [388, 325] on div at bounding box center [368, 331] width 101 height 16
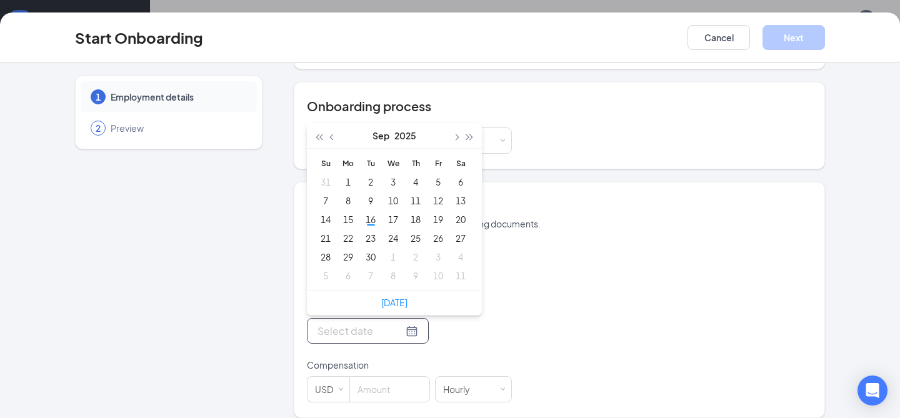
click at [397, 323] on div at bounding box center [368, 331] width 101 height 16
type input "Sep 16, 2025"
click at [374, 212] on div "16" at bounding box center [370, 219] width 15 height 15
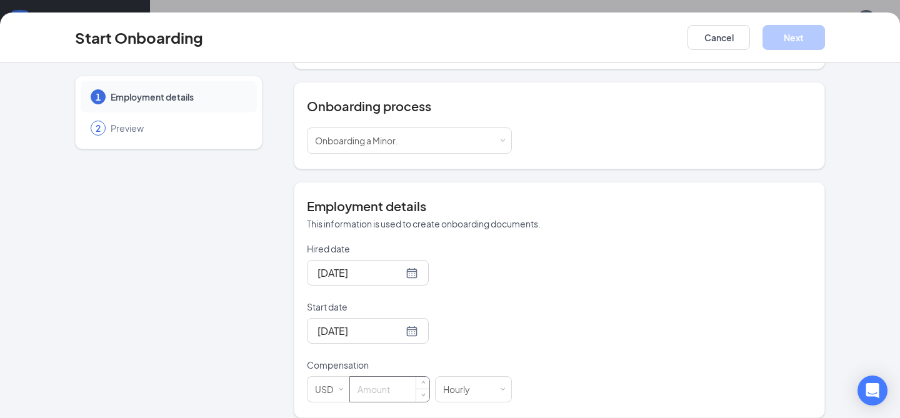
click at [381, 377] on input at bounding box center [389, 389] width 79 height 25
type input "8.5"
click at [801, 39] on button "Next" at bounding box center [794, 37] width 63 height 25
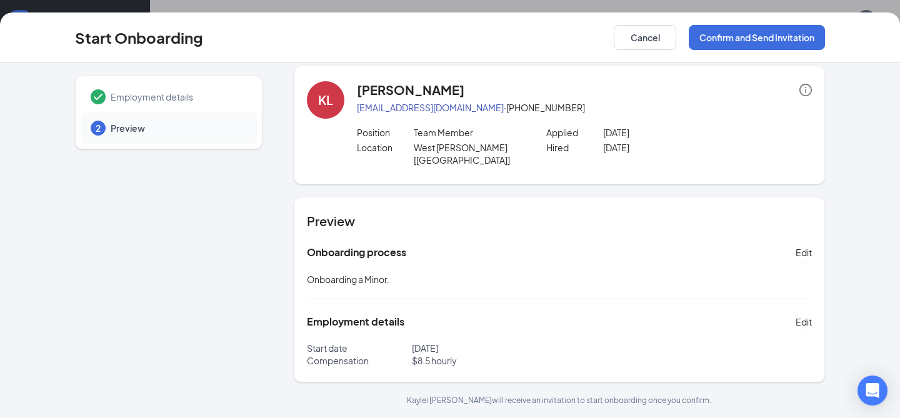
scroll to position [0, 0]
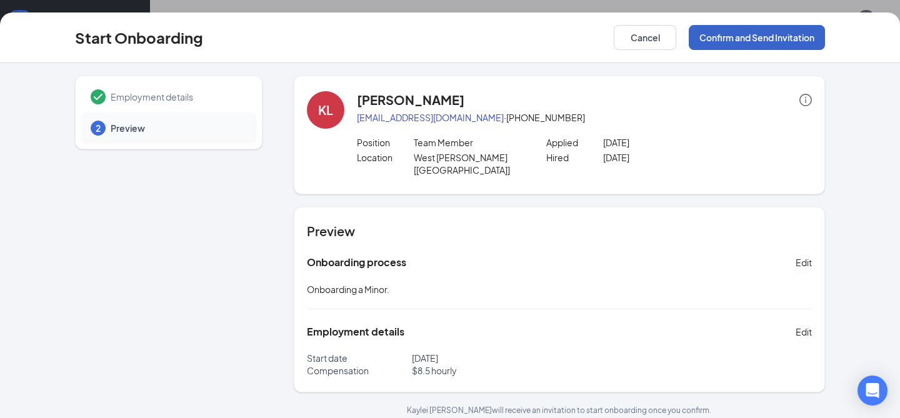
click at [758, 43] on button "Confirm and Send Invitation" at bounding box center [757, 37] width 136 height 25
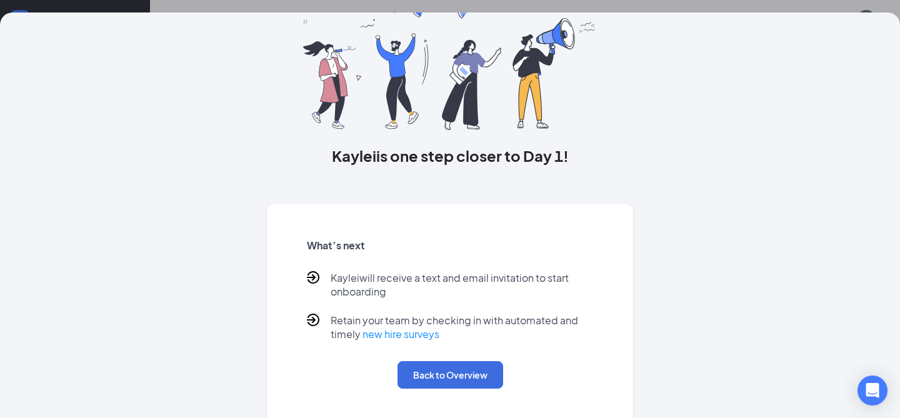
scroll to position [78, 0]
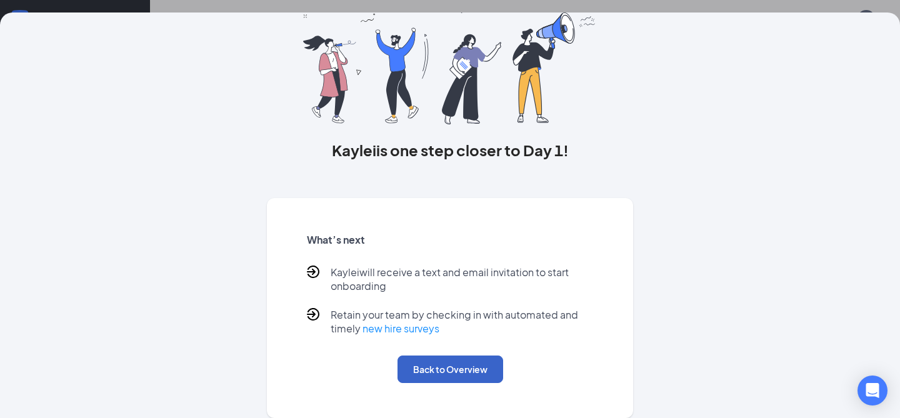
click at [462, 370] on button "Back to Overview" at bounding box center [451, 370] width 106 height 28
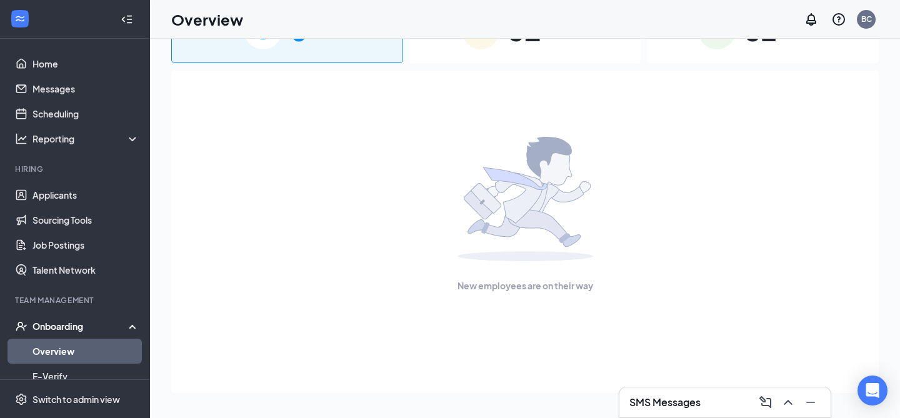
scroll to position [0, 0]
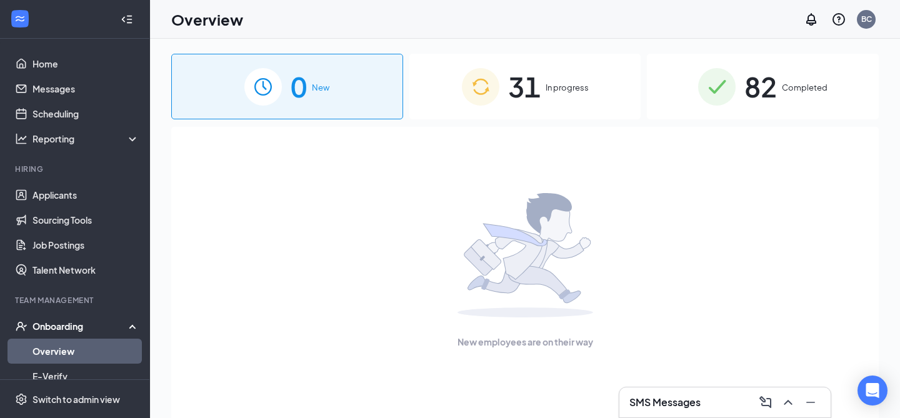
click at [536, 119] on div "0 New 31 In progress 82 Completed New employees are on their way" at bounding box center [525, 257] width 708 height 406
click at [548, 86] on span "In progress" at bounding box center [567, 87] width 43 height 13
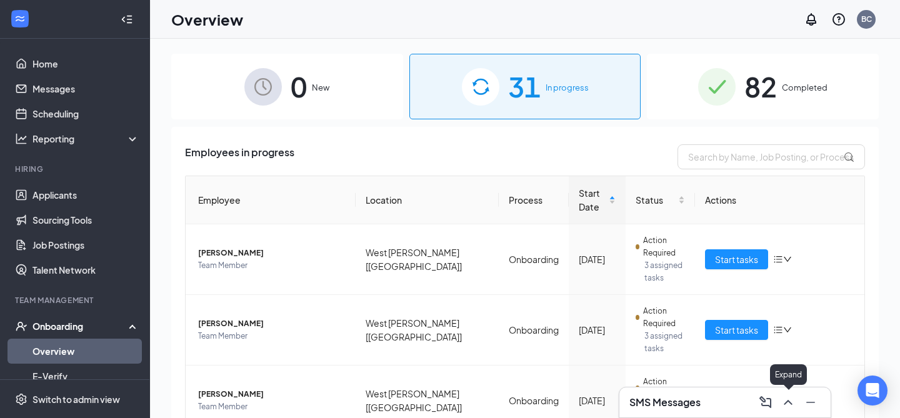
click at [789, 408] on icon "ChevronUp" at bounding box center [788, 402] width 15 height 15
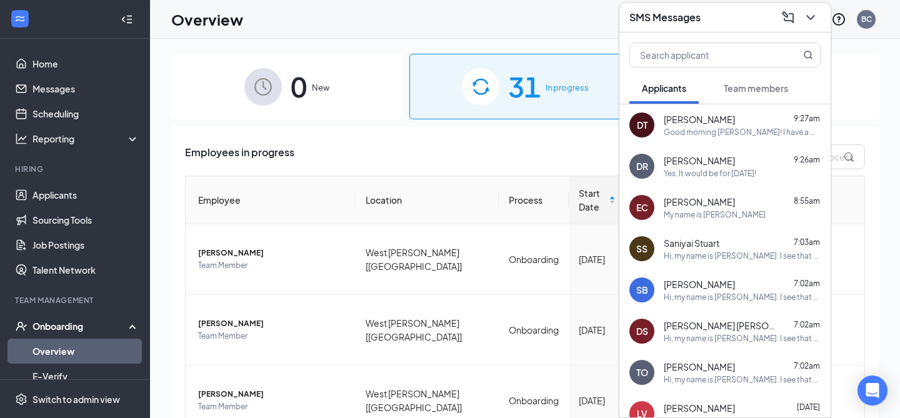
click at [765, 91] on span "Team members" at bounding box center [756, 88] width 64 height 11
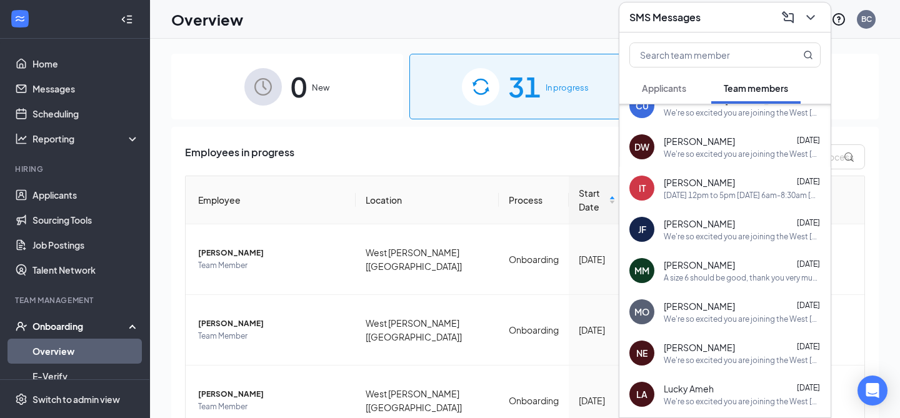
scroll to position [738, 0]
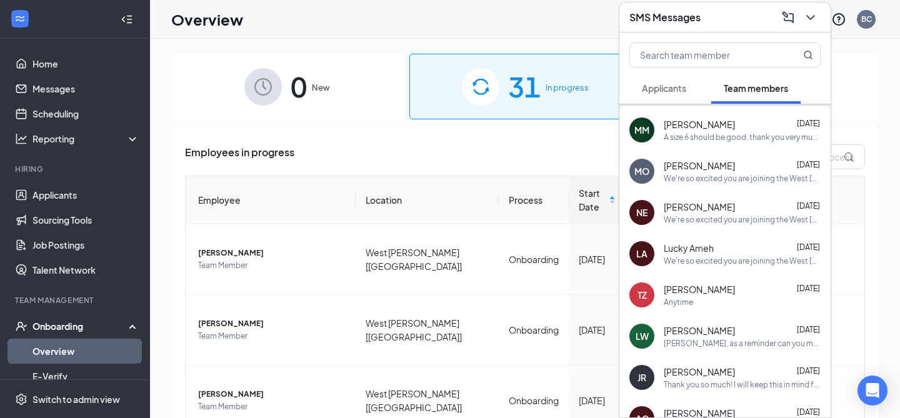
click at [708, 336] on div "Lodie Wall Sep 11" at bounding box center [742, 330] width 157 height 13
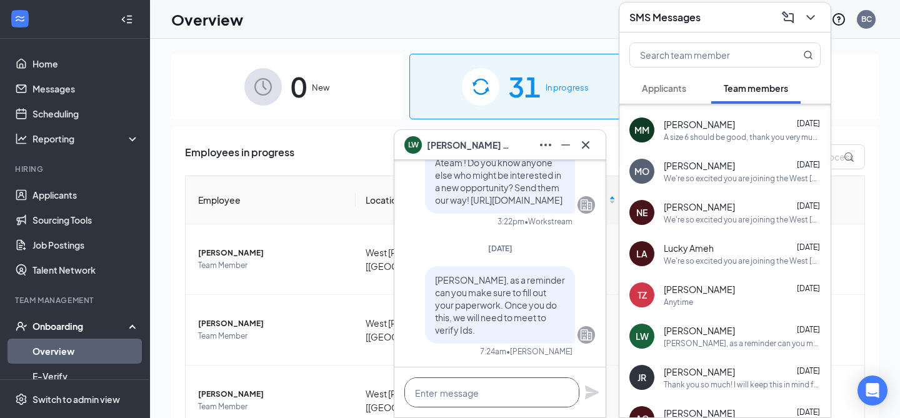
click at [488, 403] on textarea at bounding box center [491, 393] width 175 height 30
type textarea "H"
click at [583, 145] on icon "Cross" at bounding box center [585, 145] width 15 height 15
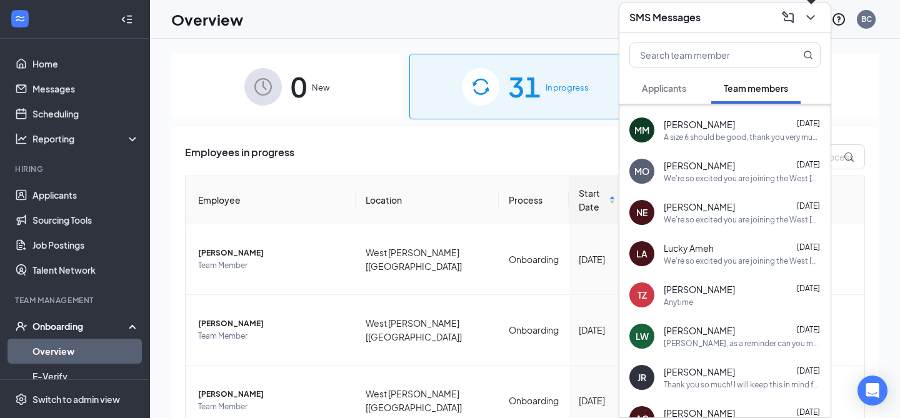
click at [808, 17] on icon "ChevronDown" at bounding box center [810, 17] width 8 height 5
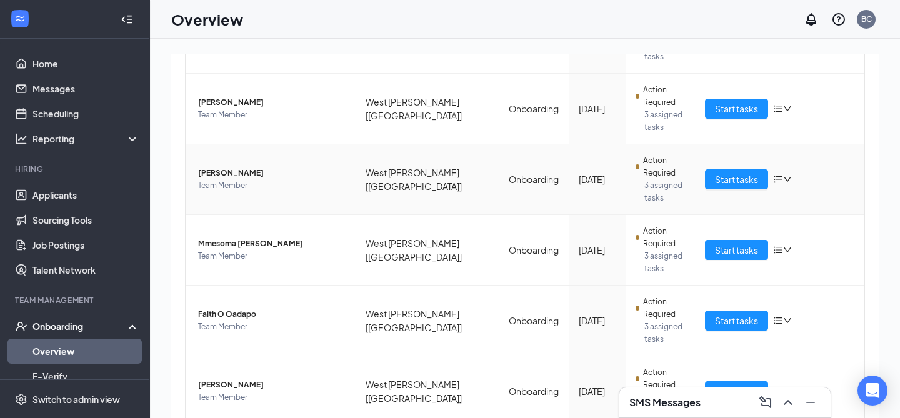
scroll to position [0, 0]
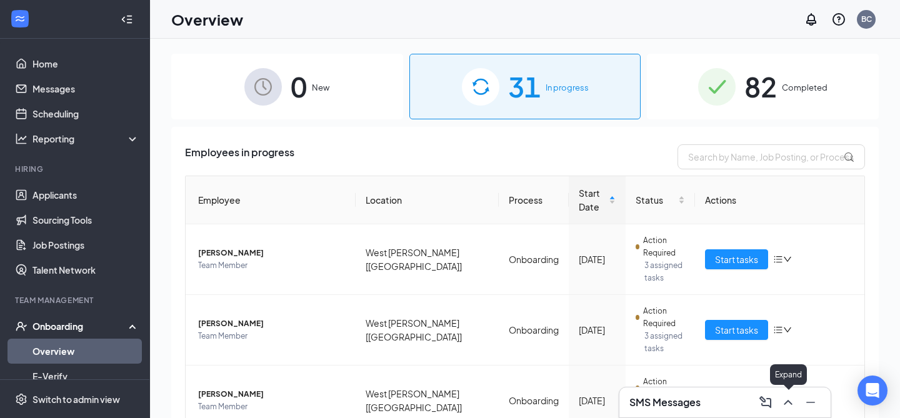
click at [793, 406] on icon "ChevronUp" at bounding box center [788, 402] width 15 height 15
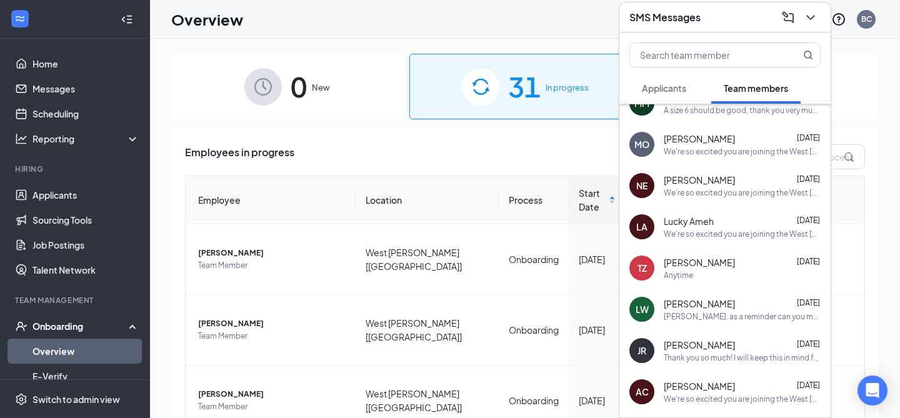
scroll to position [820, 0]
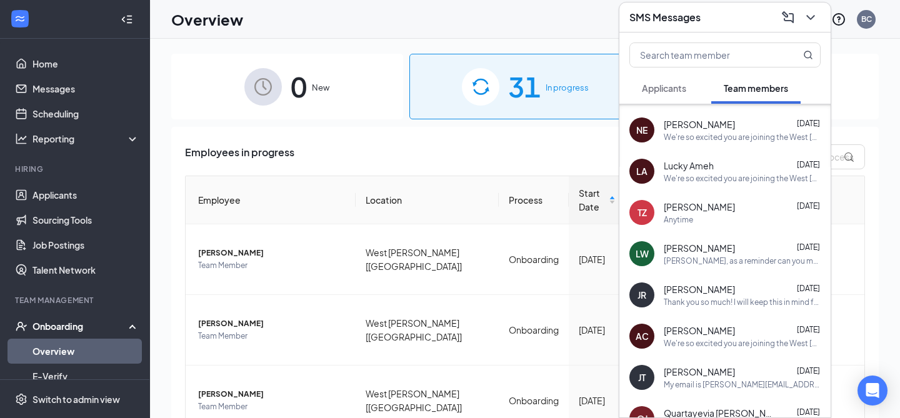
click at [730, 264] on div "Lodie, as a reminder can you make sure to fill out your paperwork. Once you do …" at bounding box center [742, 261] width 157 height 11
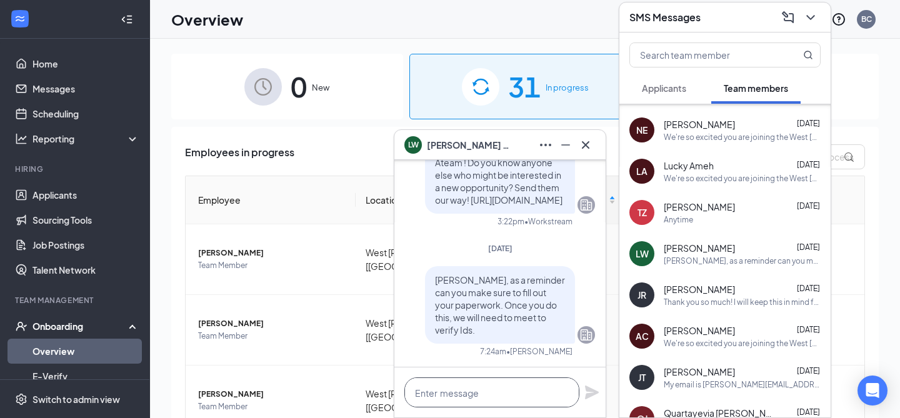
click at [508, 388] on textarea at bounding box center [491, 393] width 175 height 30
type textarea "Hey Lodie"
click at [583, 148] on icon "Cross" at bounding box center [585, 145] width 15 height 15
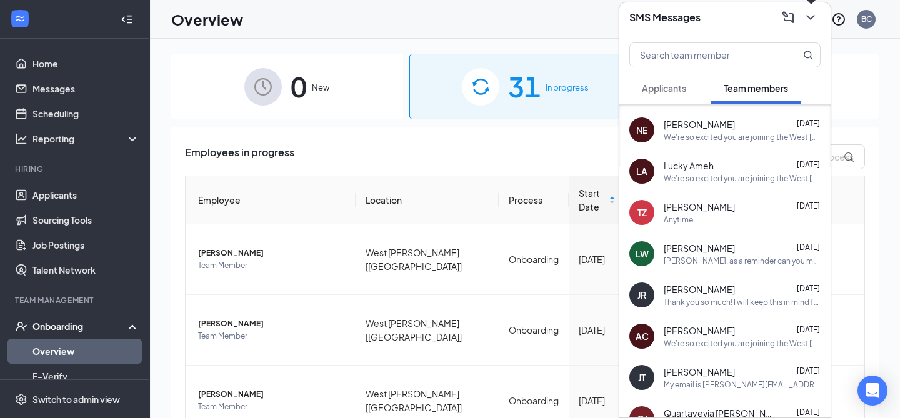
click at [815, 17] on icon "ChevronDown" at bounding box center [810, 17] width 15 height 15
